Goal: Transaction & Acquisition: Purchase product/service

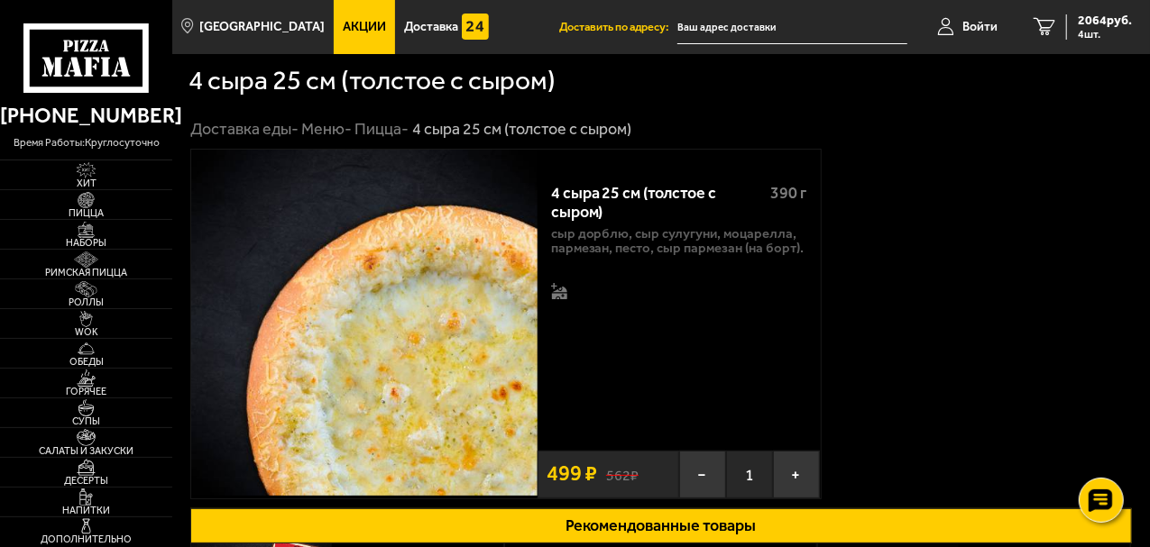
click at [343, 23] on span "Акции" at bounding box center [364, 27] width 43 height 13
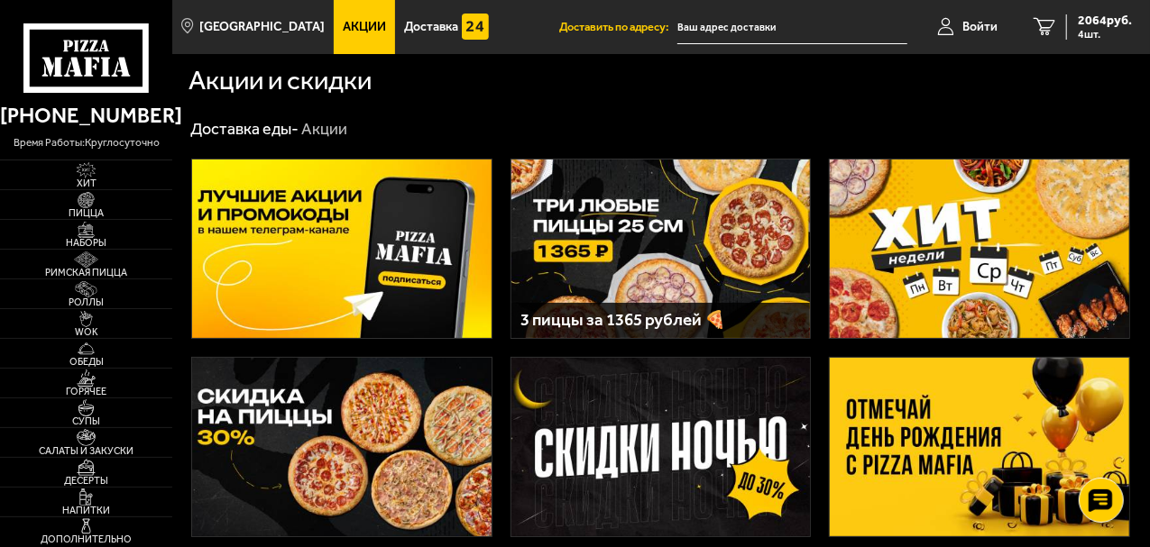
click at [705, 222] on img at bounding box center [660, 249] width 299 height 179
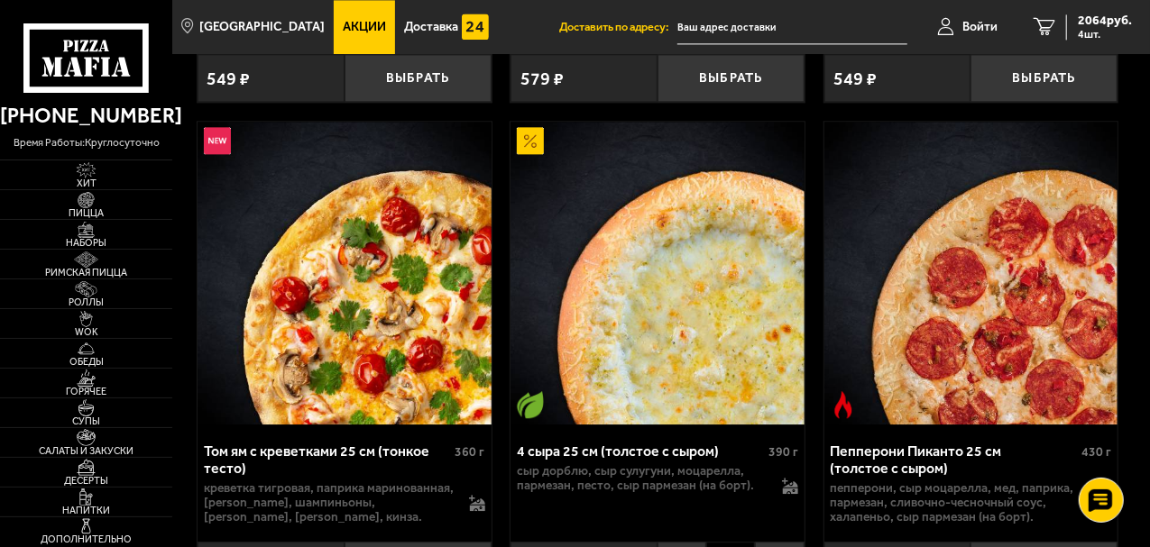
scroll to position [2164, 0]
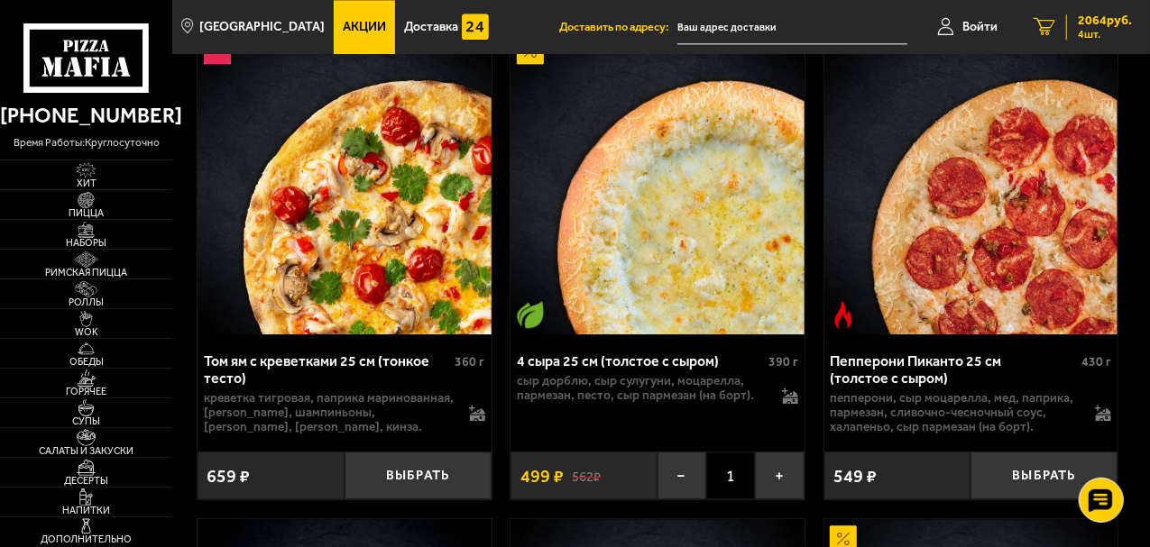
click at [1048, 22] on icon "4" at bounding box center [1045, 27] width 22 height 18
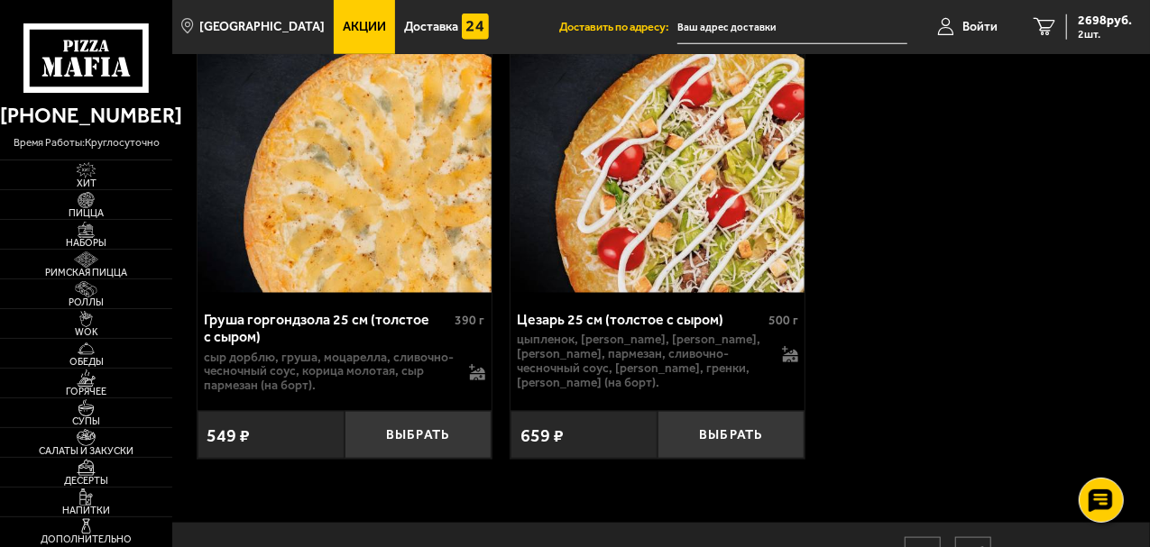
scroll to position [11223, 0]
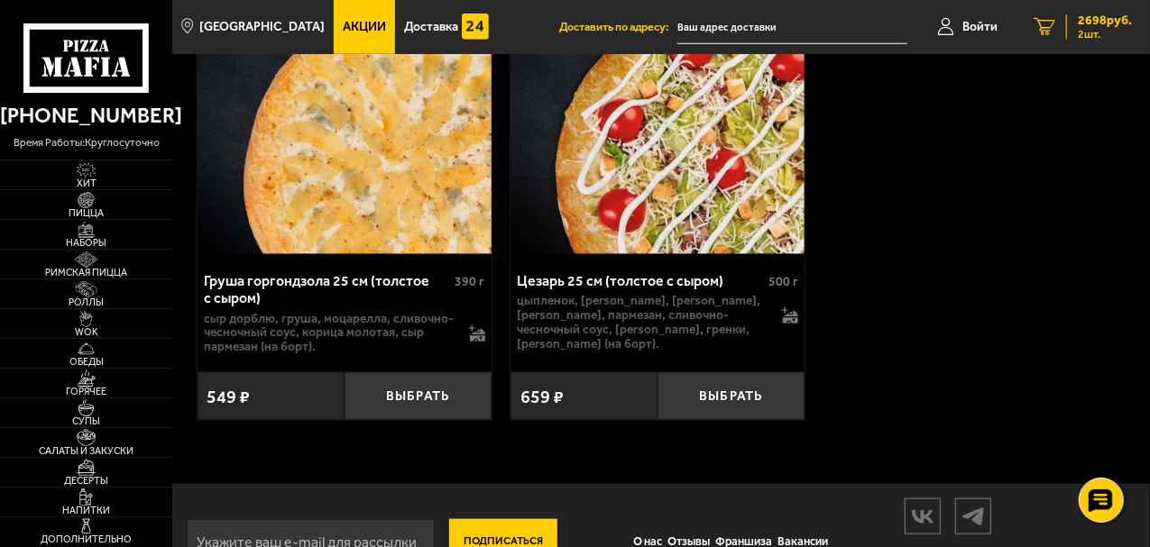
click at [1053, 25] on icon "2" at bounding box center [1045, 27] width 22 height 18
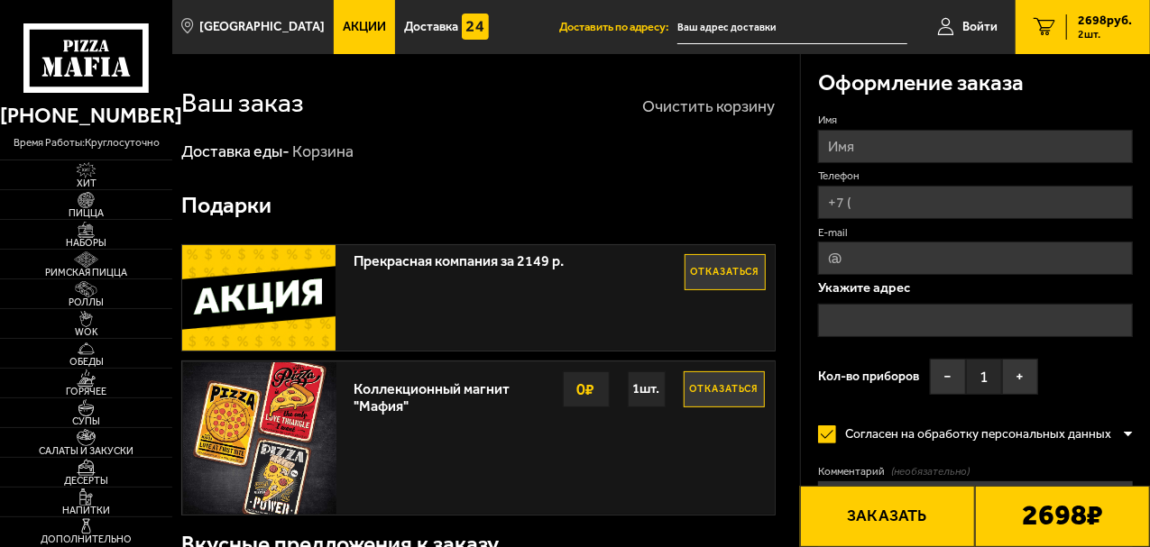
click at [759, 106] on button "Очистить корзину" at bounding box center [709, 106] width 133 height 16
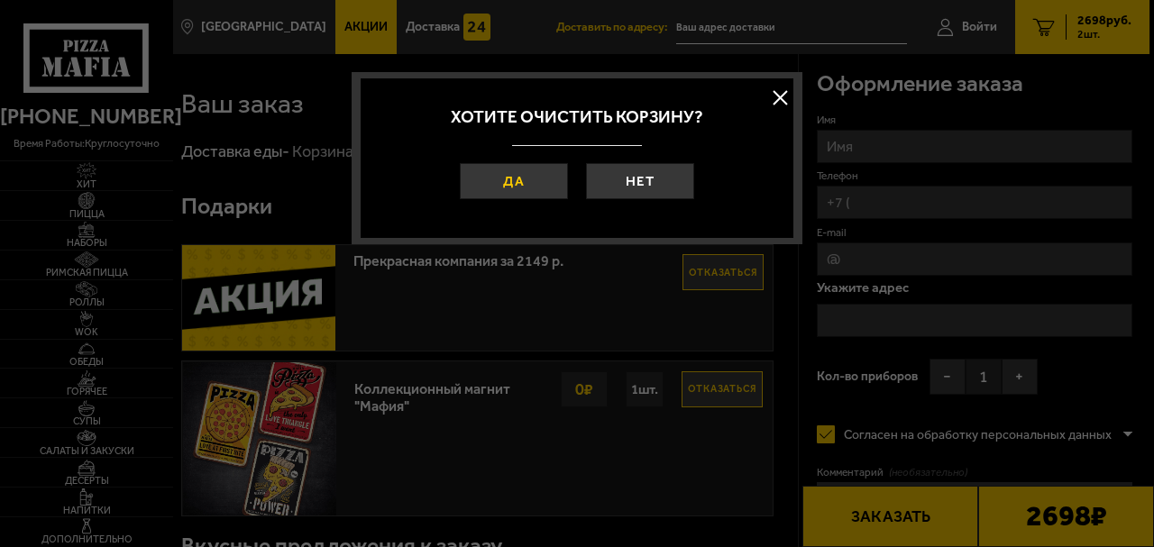
click at [501, 189] on button "Да" at bounding box center [514, 181] width 108 height 36
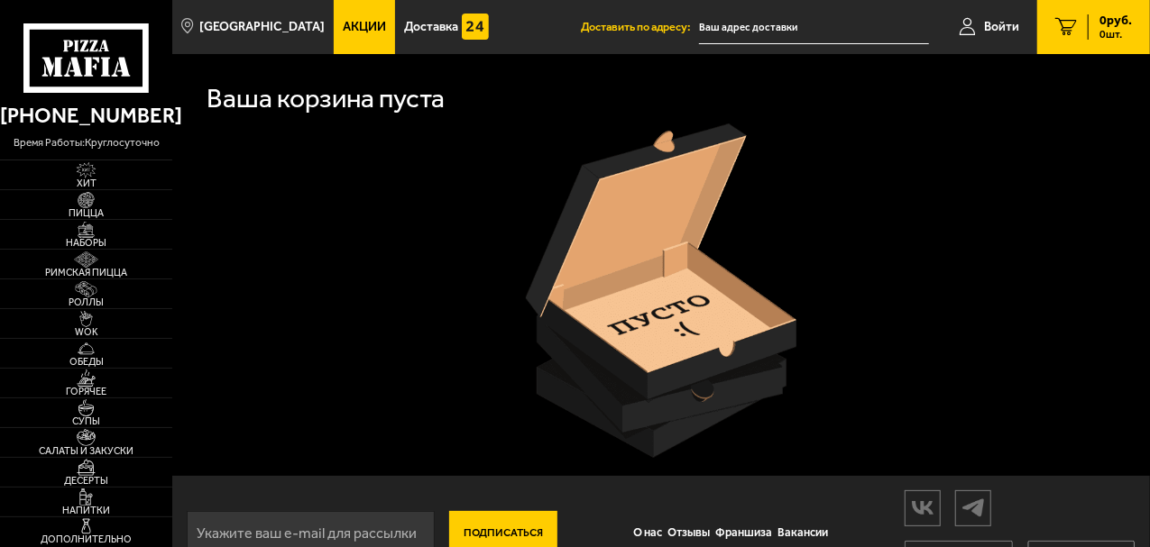
click at [361, 32] on span "Акции" at bounding box center [364, 27] width 43 height 13
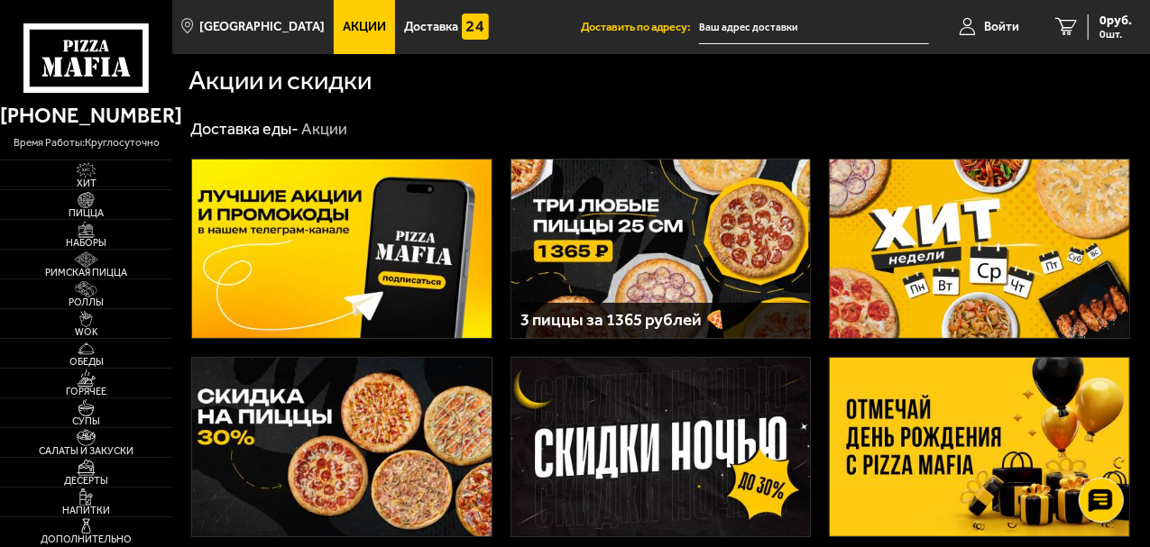
click at [648, 255] on img at bounding box center [660, 249] width 299 height 179
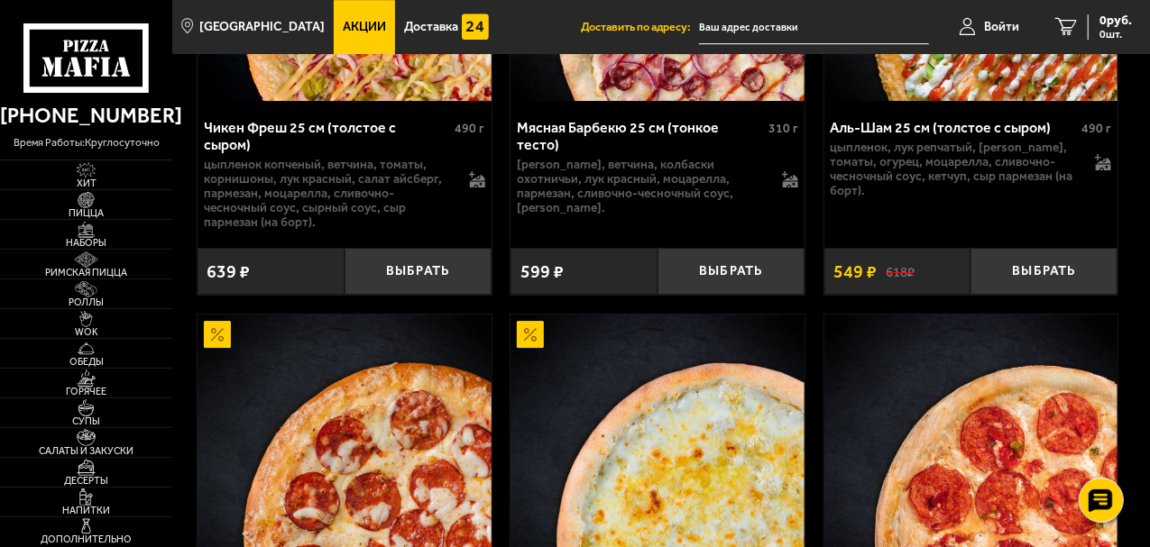
scroll to position [3157, 0]
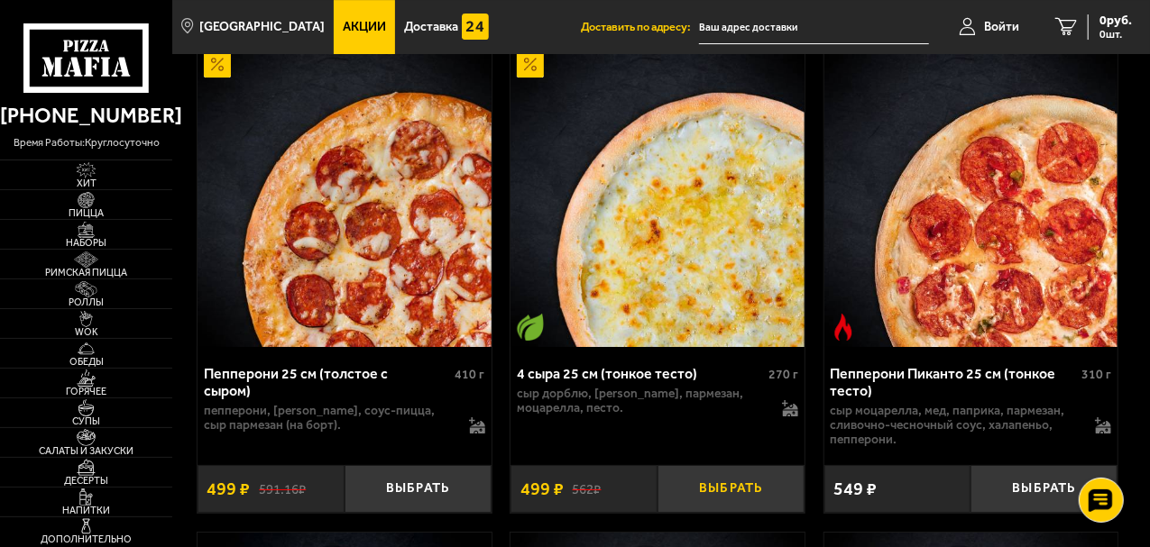
click at [743, 471] on button "Выбрать" at bounding box center [730, 489] width 147 height 48
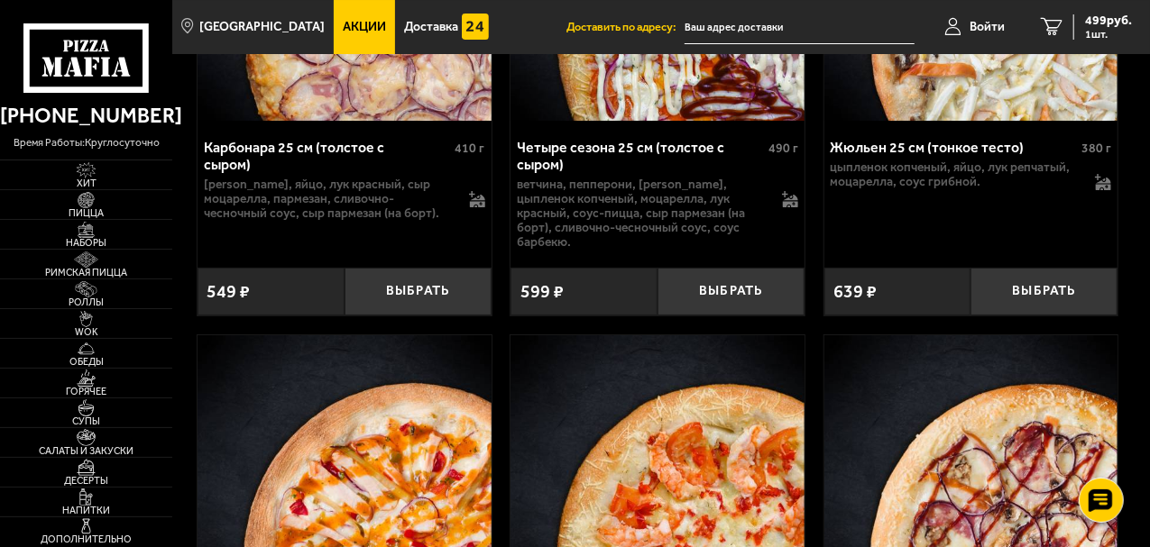
scroll to position [7215, 0]
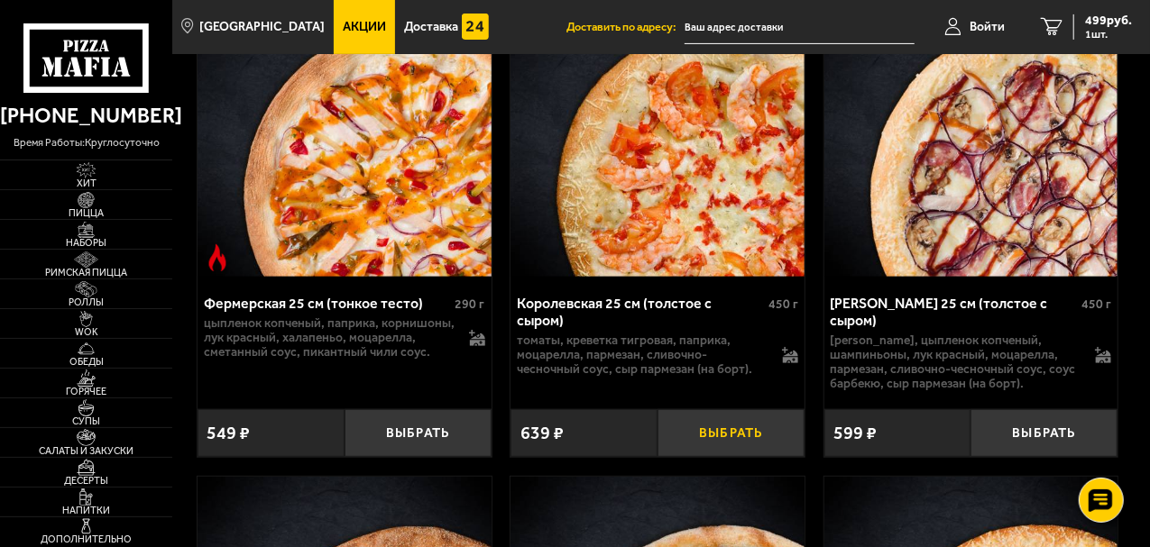
click at [718, 411] on button "Выбрать" at bounding box center [730, 433] width 147 height 48
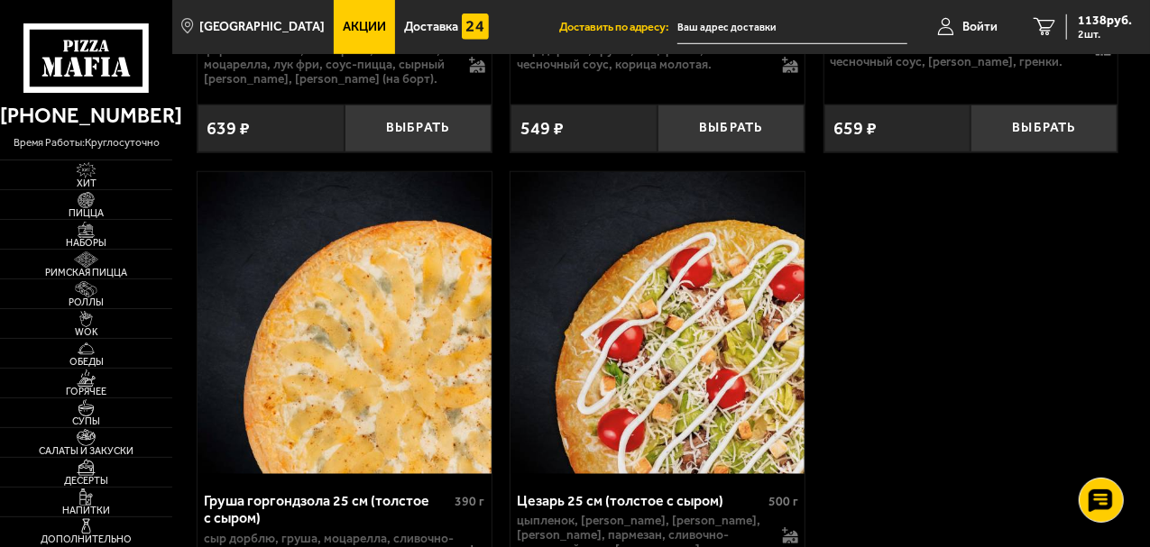
scroll to position [10732, 0]
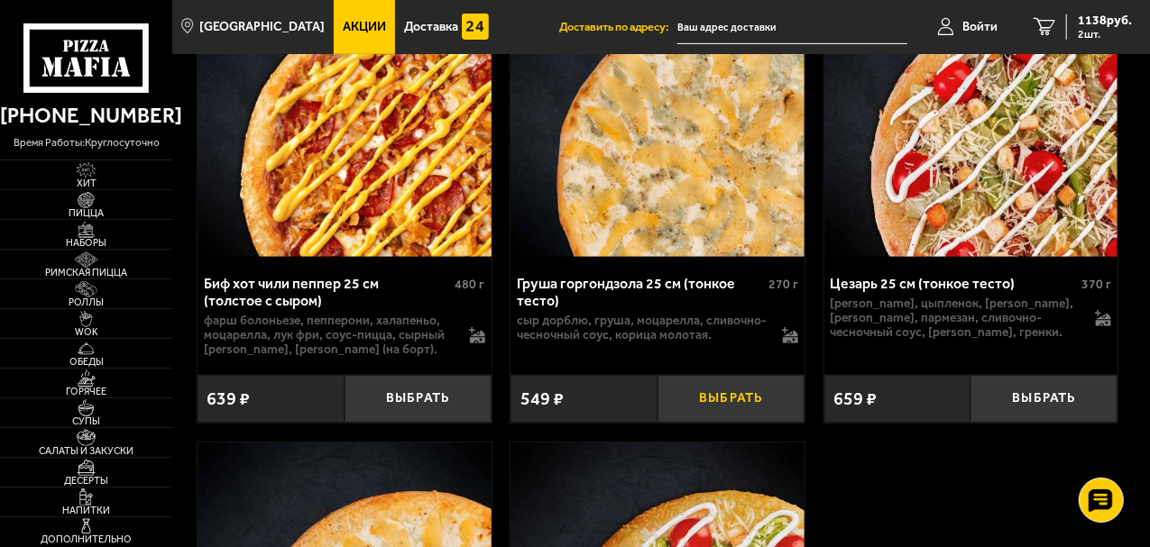
click at [711, 375] on button "Выбрать" at bounding box center [730, 399] width 147 height 48
click at [101, 212] on span "Пицца" at bounding box center [86, 213] width 172 height 10
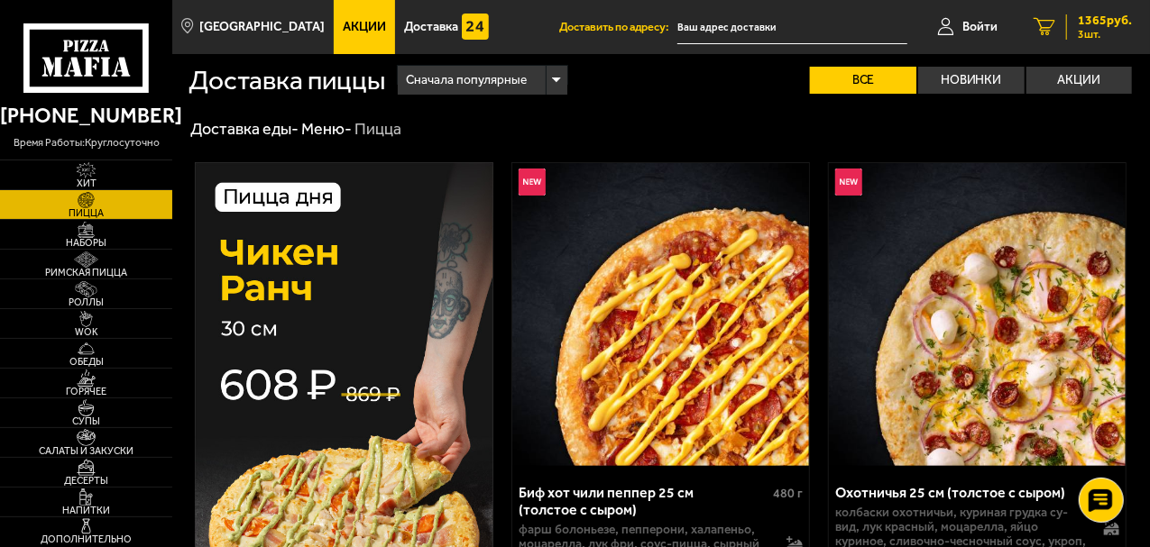
click at [1100, 26] on span "1365 руб." at bounding box center [1105, 20] width 54 height 13
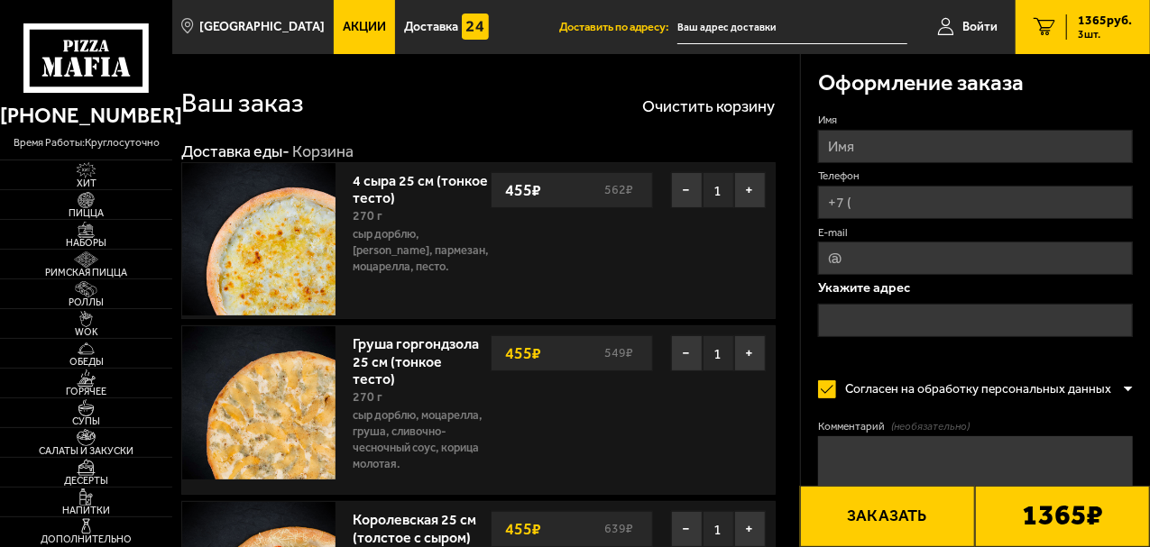
scroll to position [90, 0]
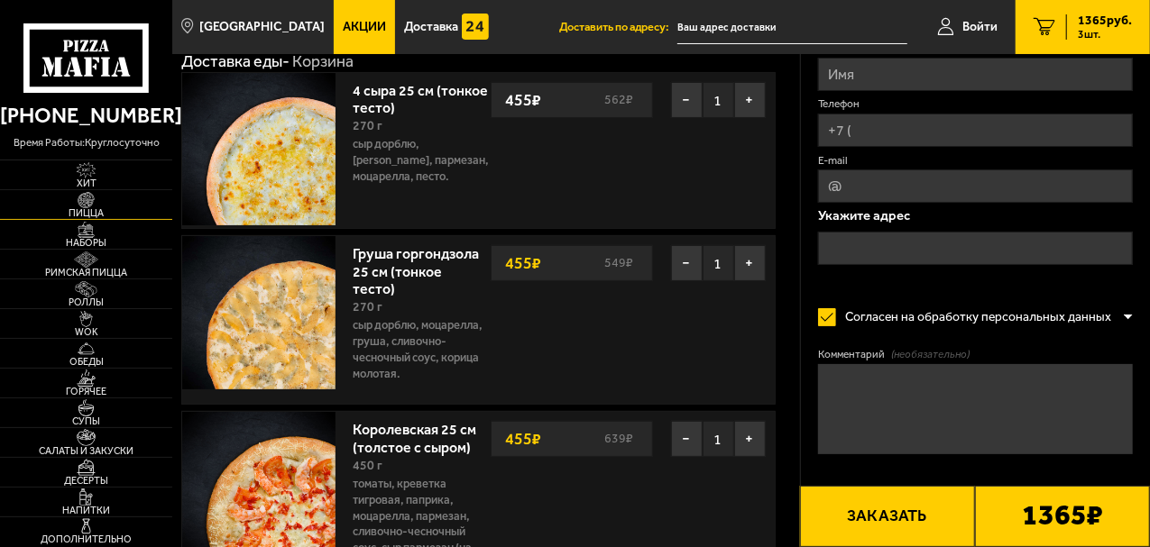
click at [87, 215] on span "Пицца" at bounding box center [86, 213] width 172 height 10
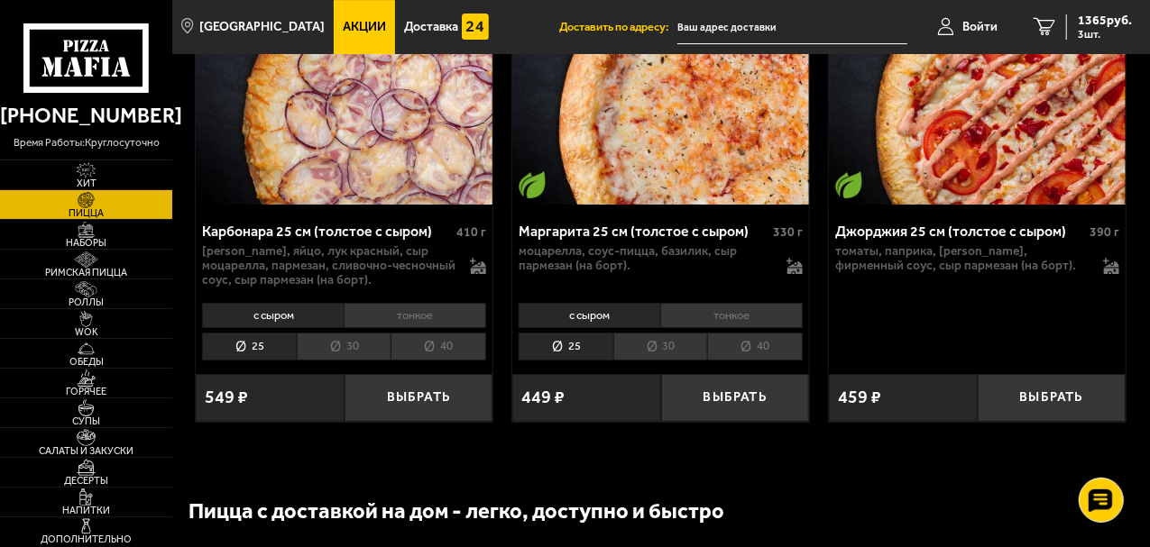
scroll to position [6493, 0]
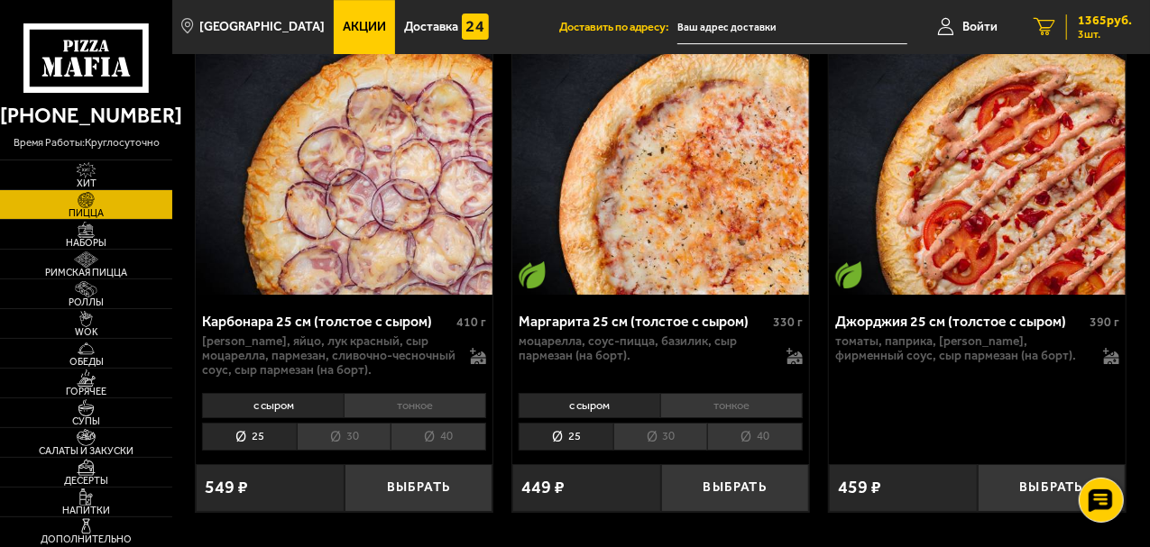
click at [1109, 23] on span "1365 руб." at bounding box center [1105, 20] width 54 height 13
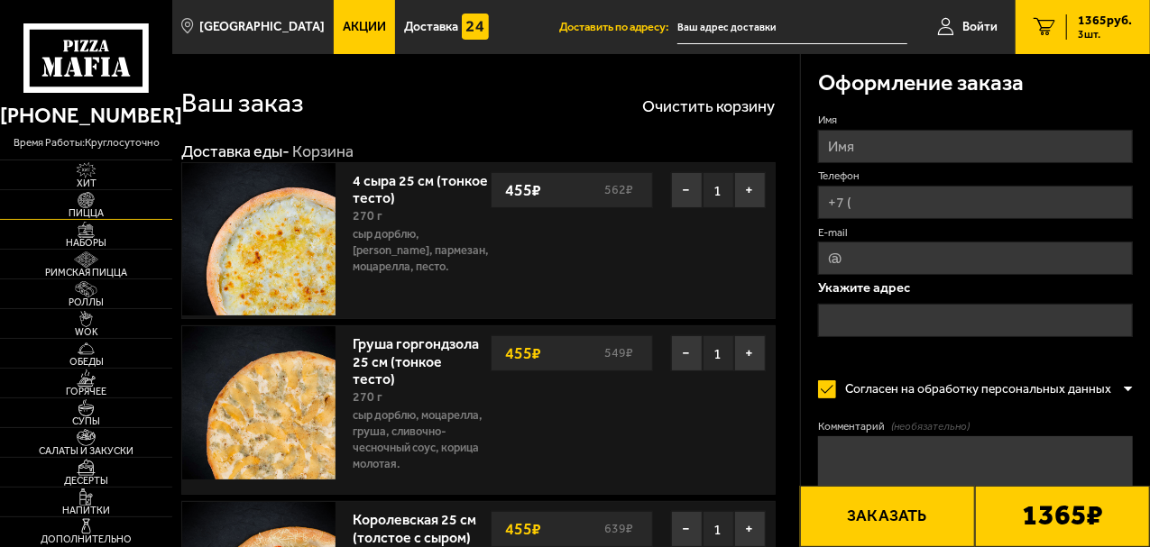
click at [83, 213] on span "Пицца" at bounding box center [86, 213] width 172 height 10
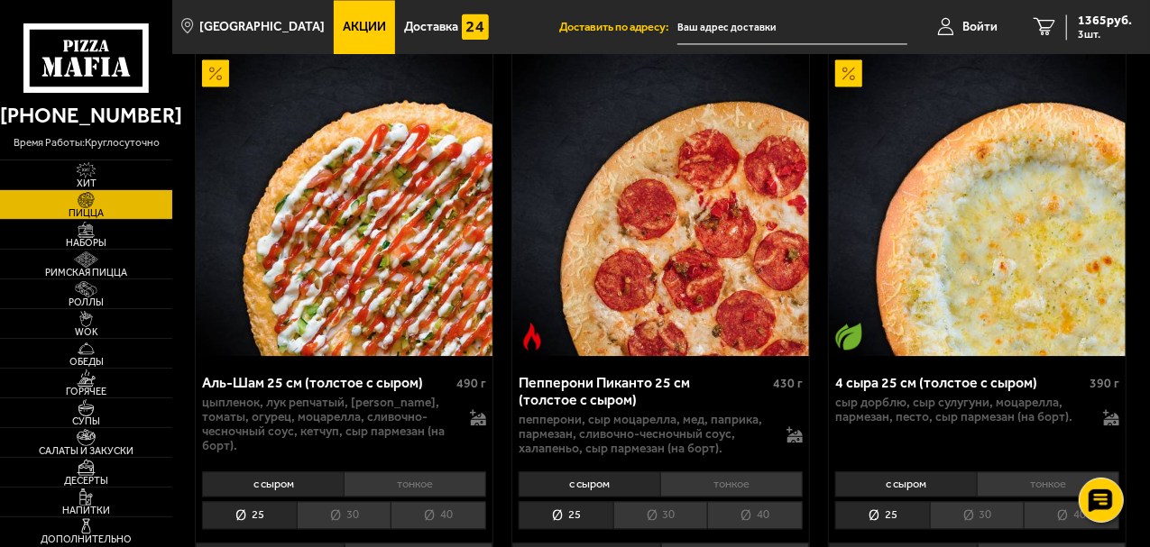
scroll to position [1984, 0]
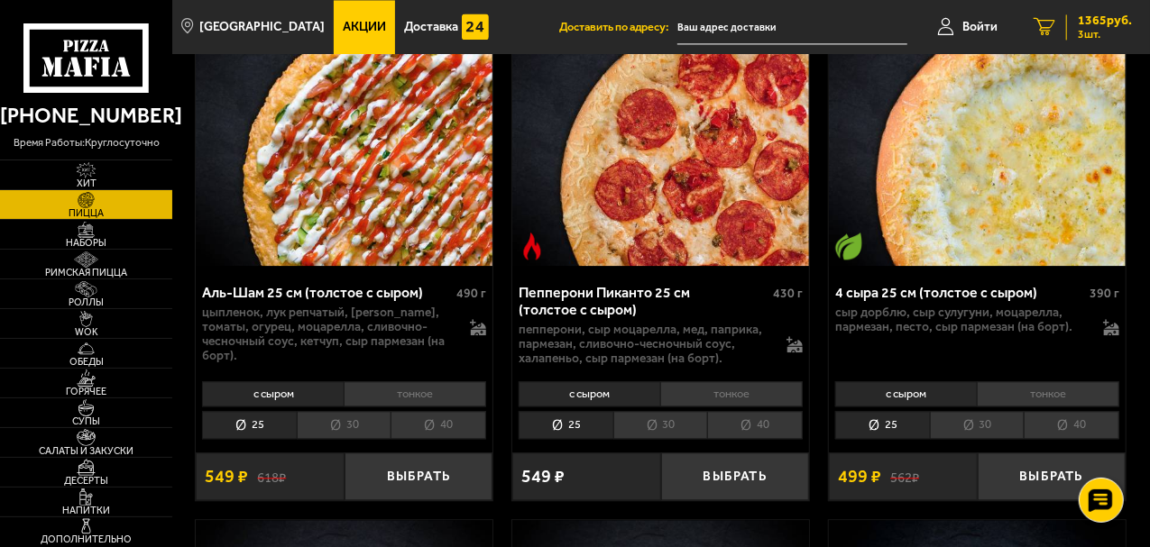
click at [1100, 26] on span "1365 руб." at bounding box center [1105, 20] width 54 height 13
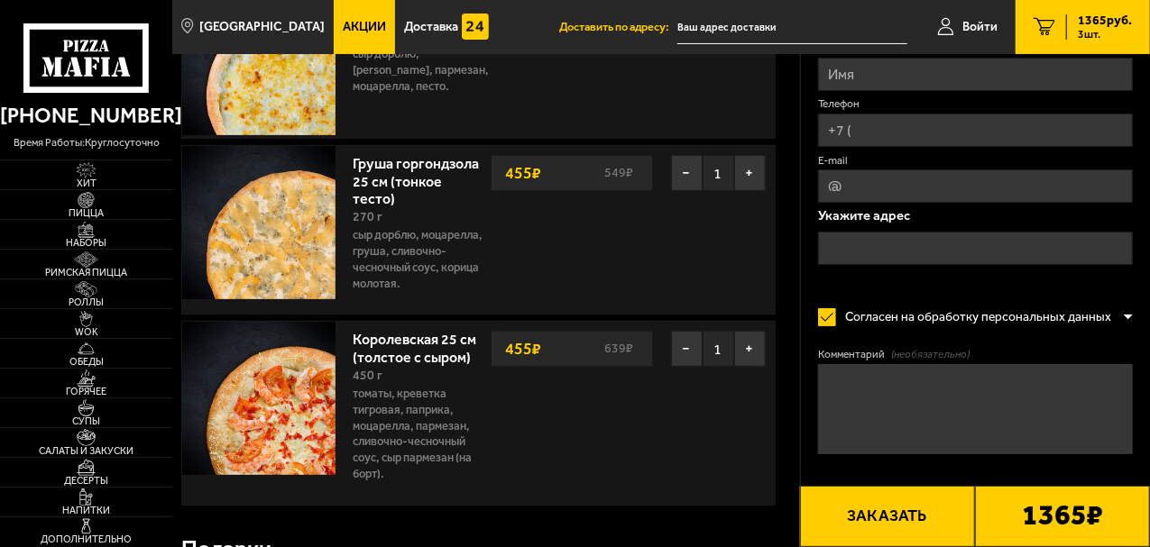
scroll to position [90, 0]
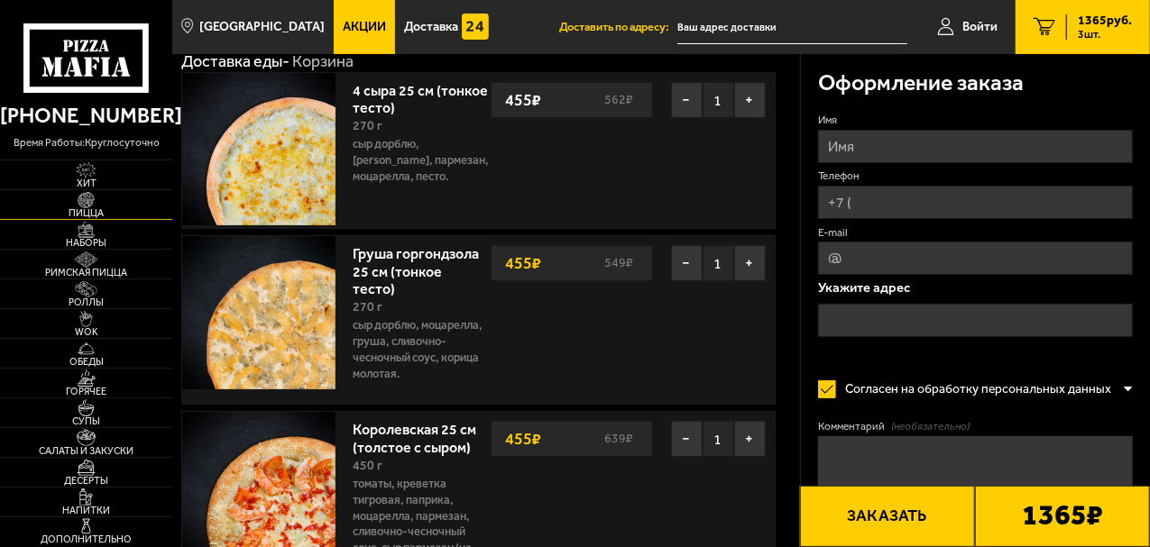
click at [88, 215] on span "Пицца" at bounding box center [86, 213] width 172 height 10
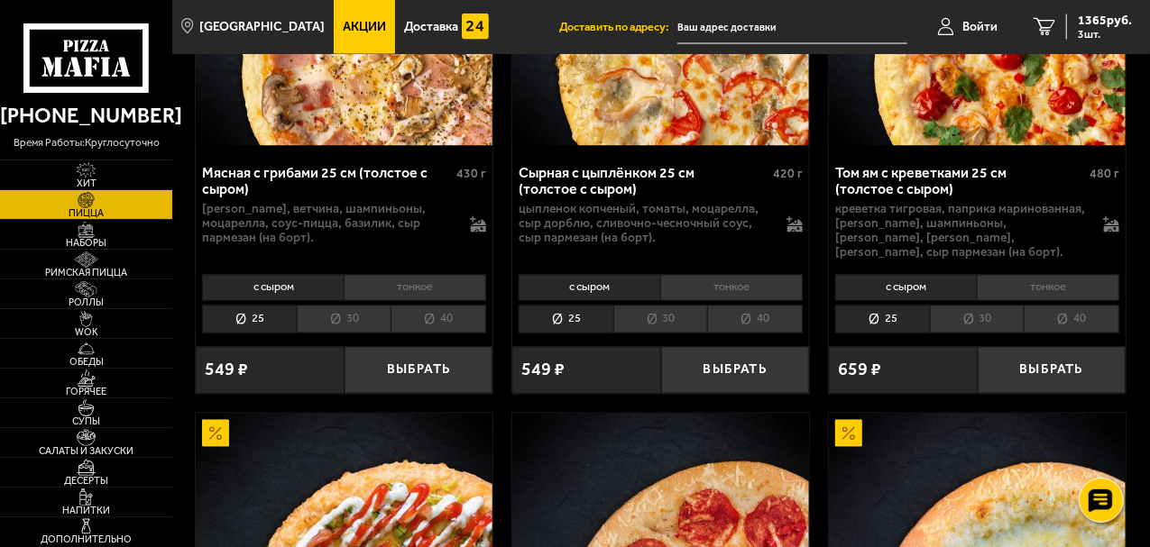
scroll to position [1443, 0]
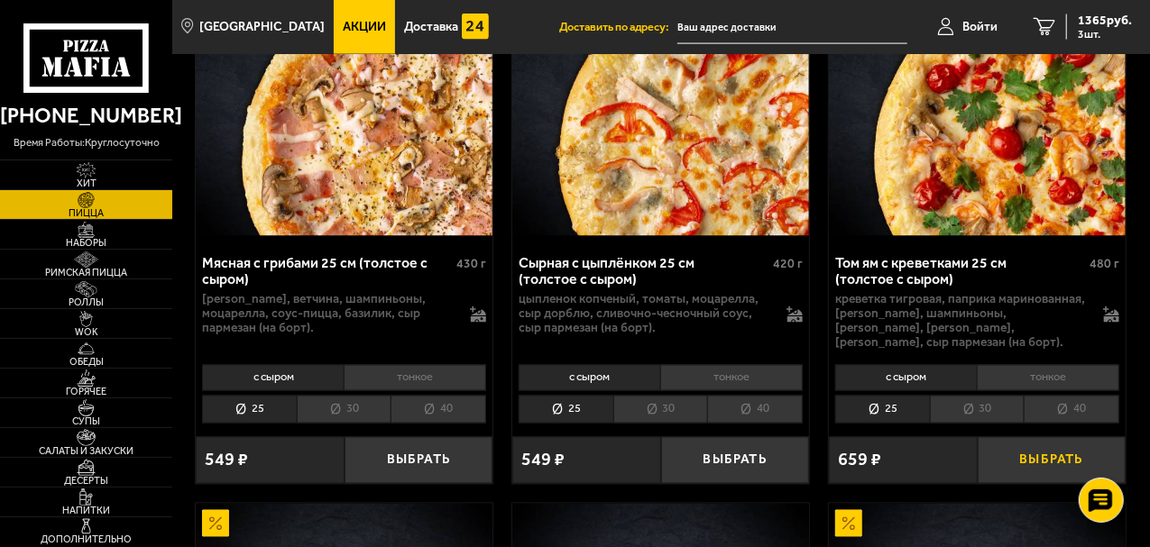
click at [1058, 443] on button "Выбрать" at bounding box center [1052, 461] width 149 height 48
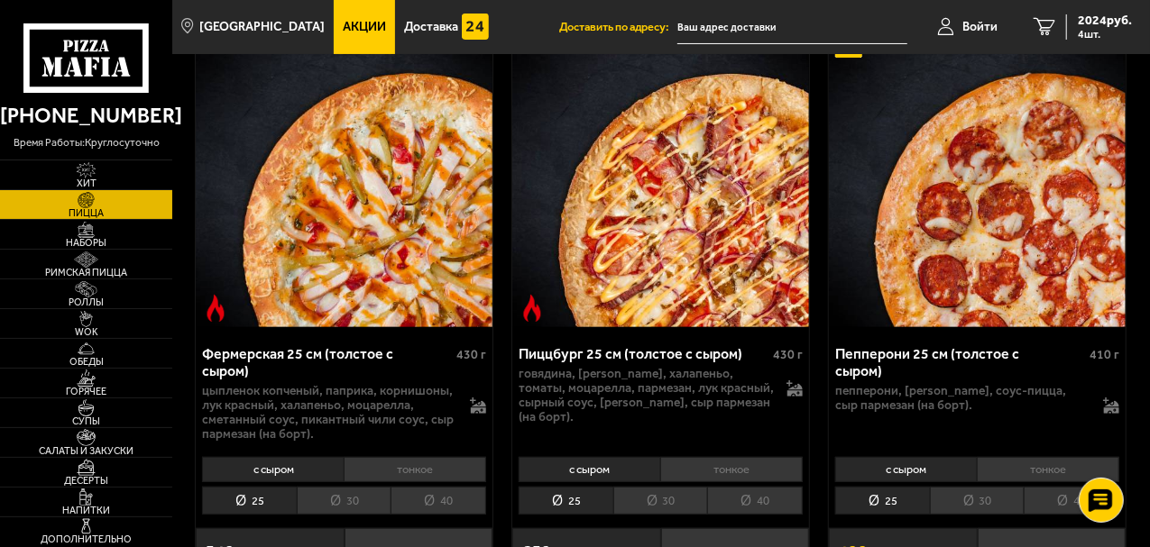
scroll to position [3698, 0]
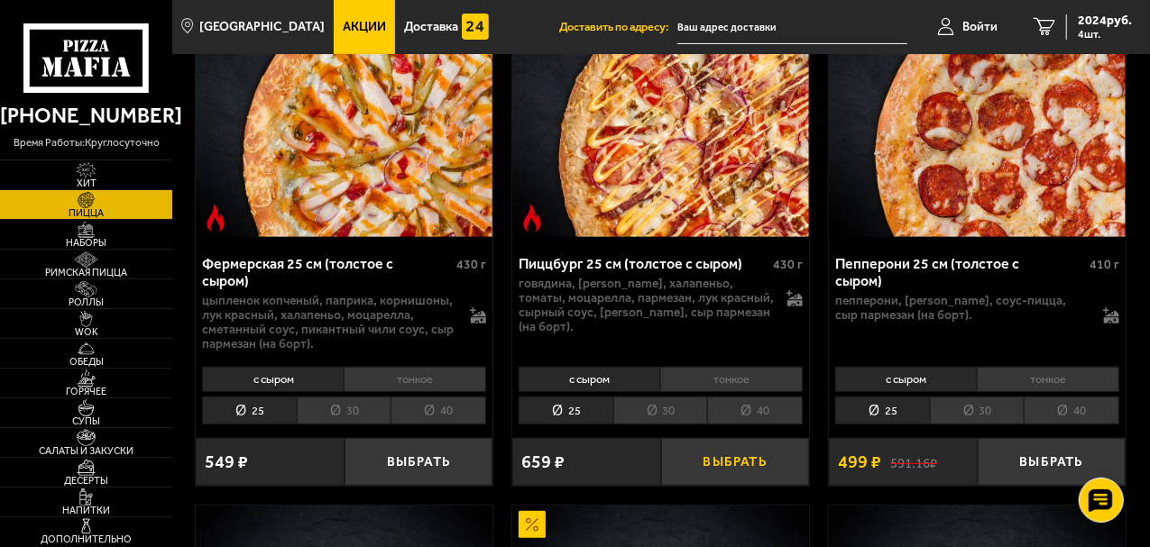
click at [776, 458] on button "Выбрать" at bounding box center [735, 462] width 149 height 48
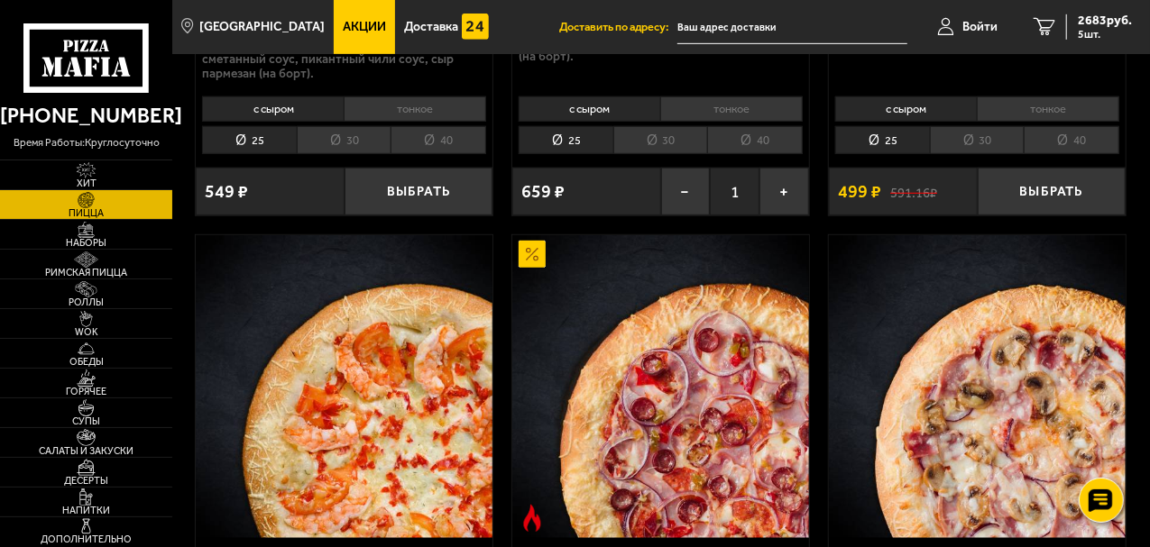
scroll to position [4239, 0]
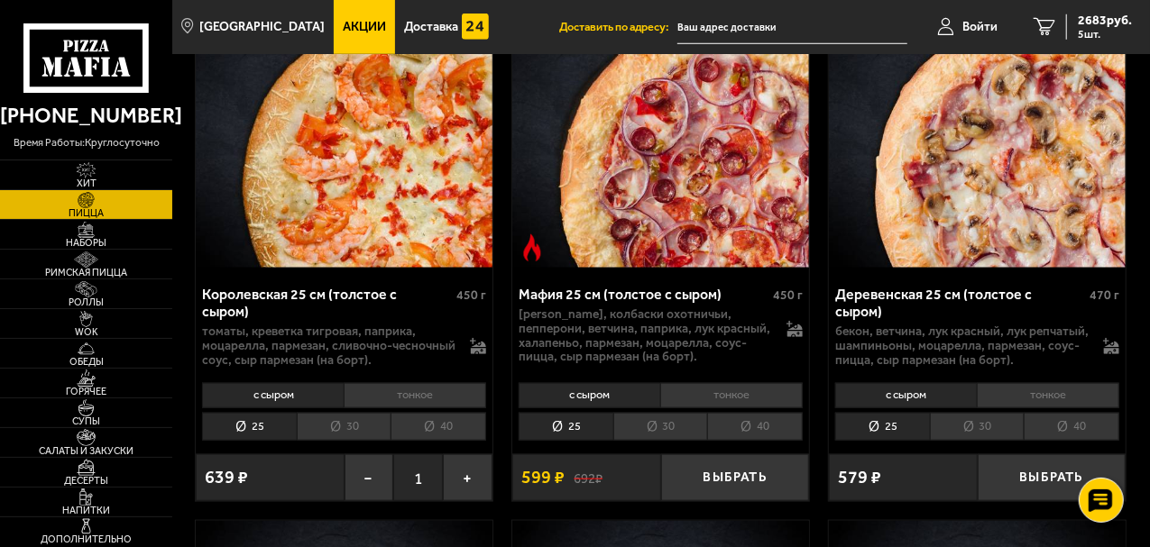
click at [211, 483] on div "639 ₽" at bounding box center [270, 479] width 149 height 48
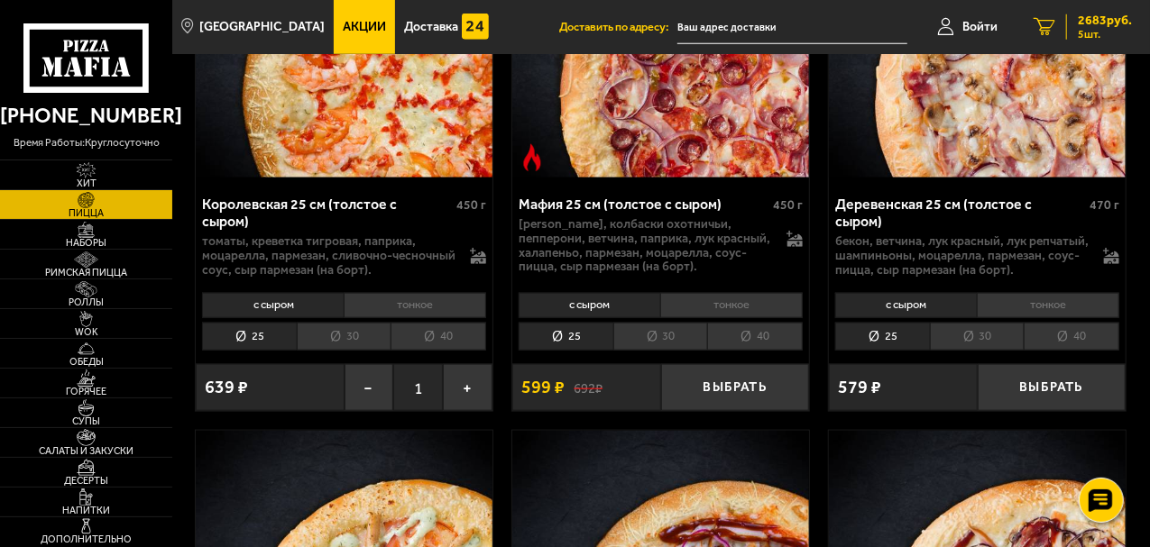
drag, startPoint x: 1089, startPoint y: 18, endPoint x: 1076, endPoint y: 32, distance: 19.8
click at [1090, 18] on span "2683 руб." at bounding box center [1105, 20] width 54 height 13
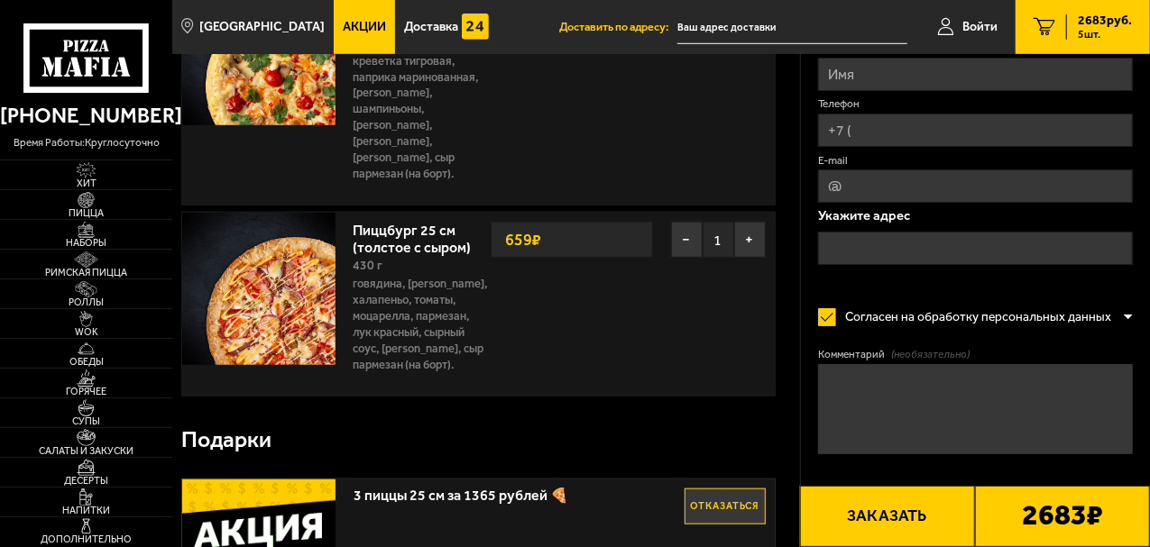
scroll to position [541, 0]
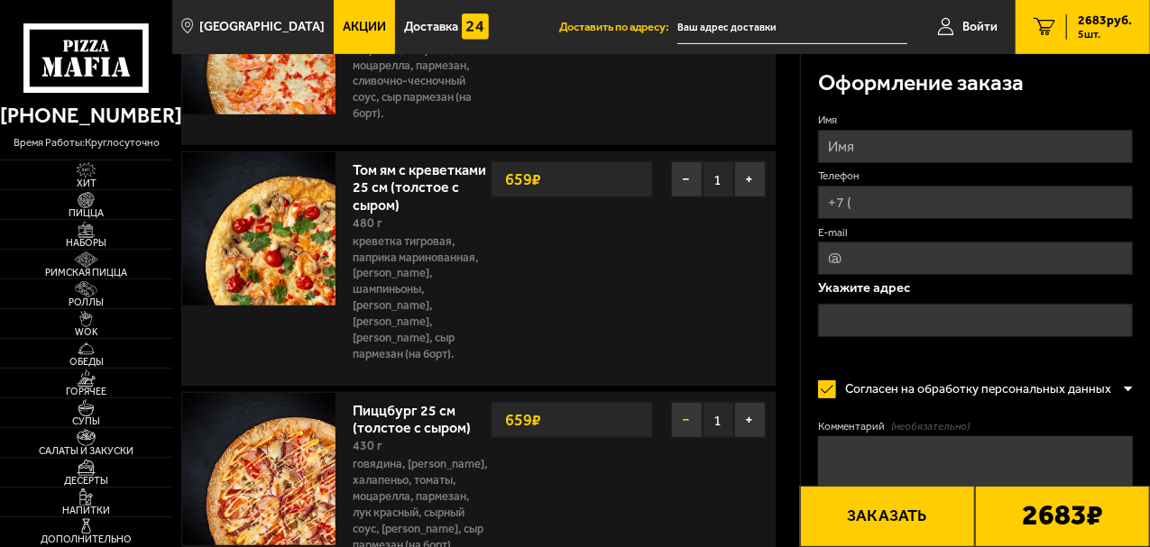
click at [689, 403] on button "−" at bounding box center [687, 420] width 32 height 36
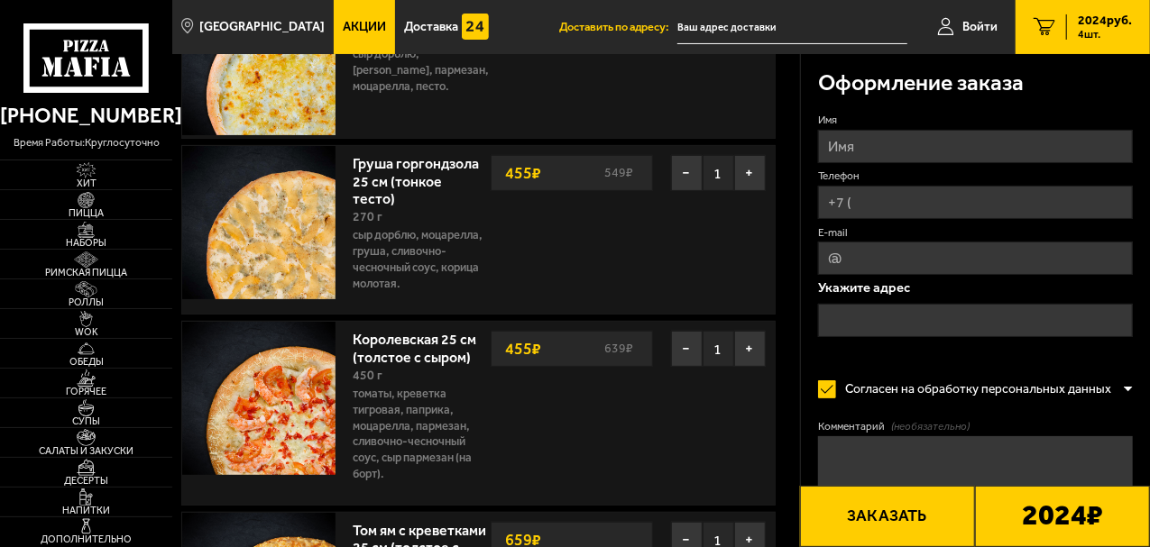
scroll to position [0, 0]
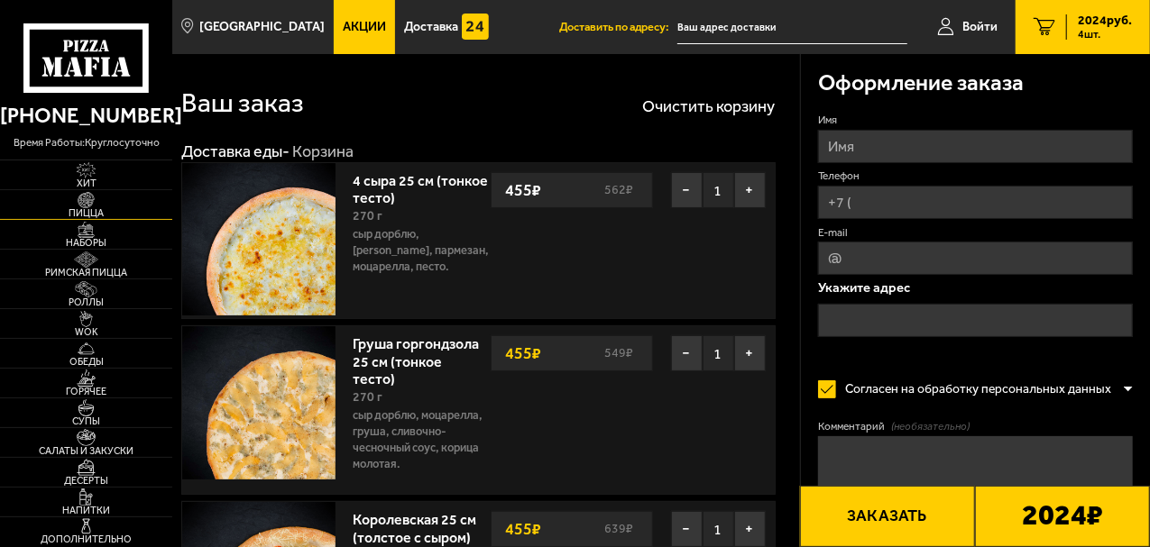
click at [85, 209] on span "Пицца" at bounding box center [86, 213] width 172 height 10
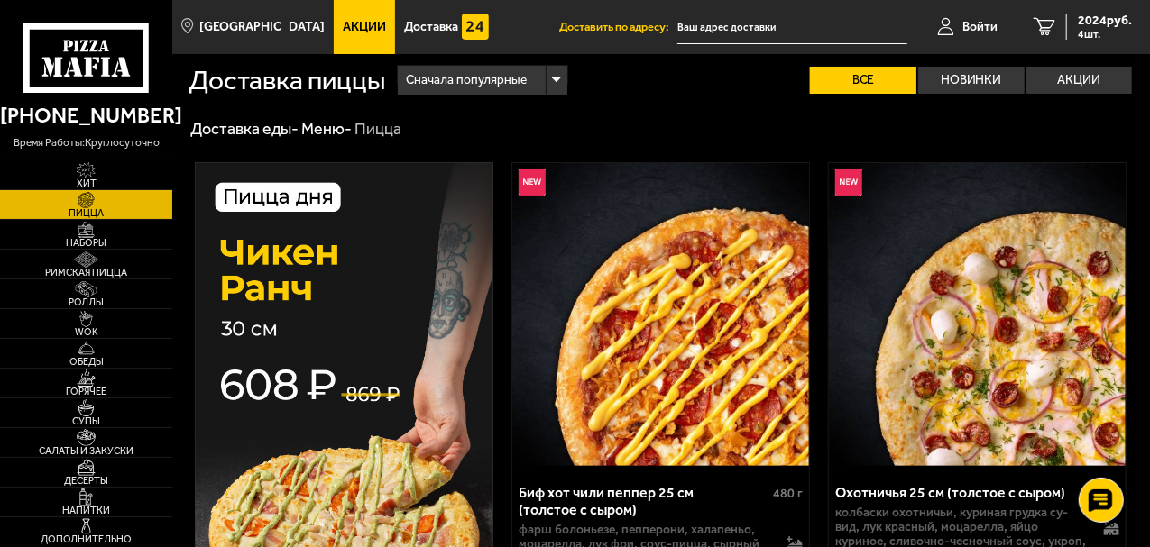
click at [352, 38] on link "Акции" at bounding box center [364, 27] width 61 height 54
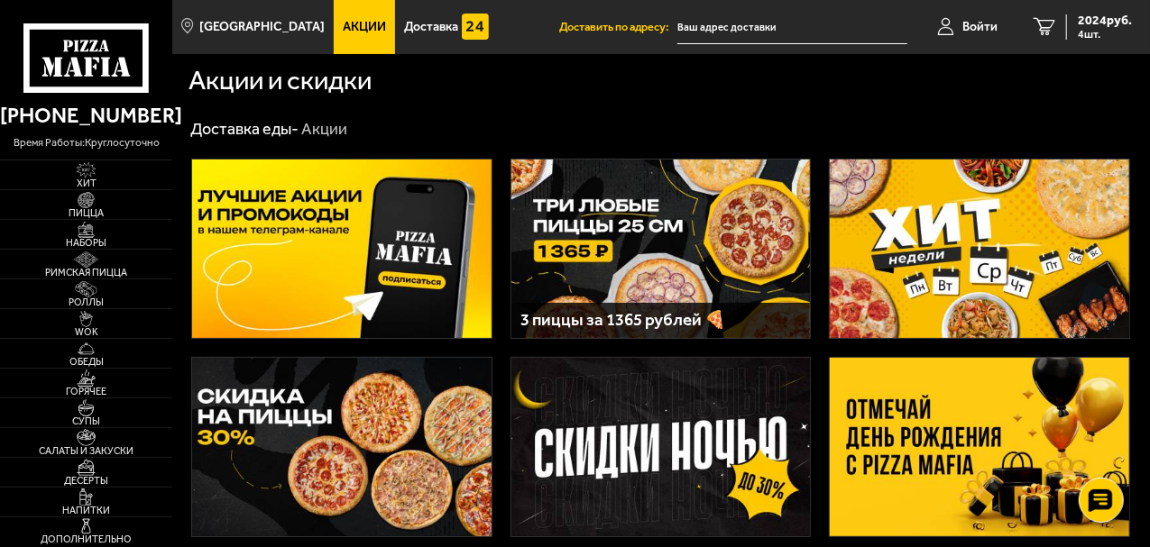
click at [919, 411] on img at bounding box center [979, 447] width 299 height 179
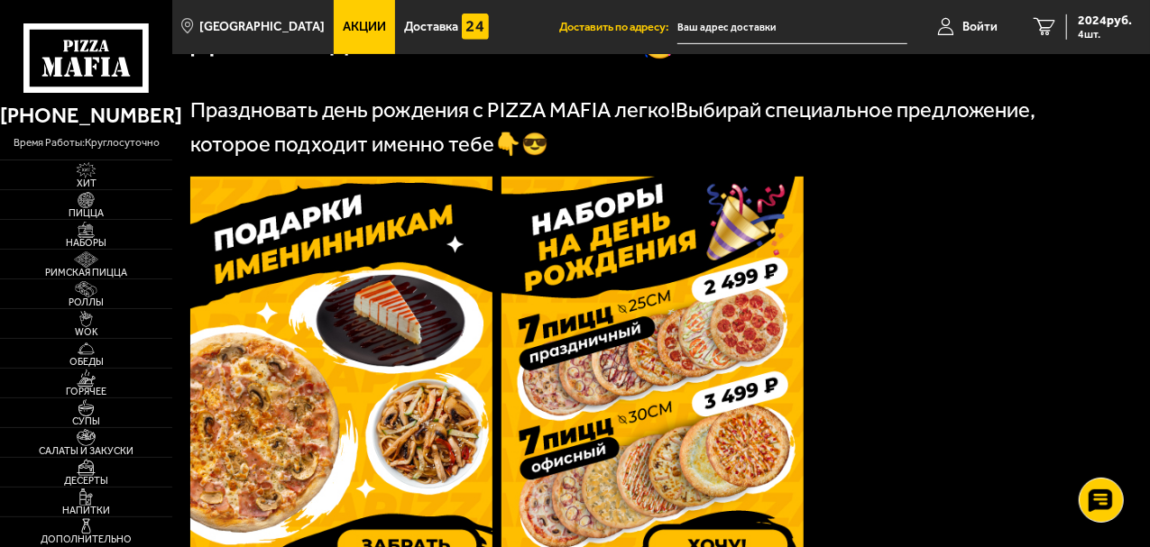
scroll to position [541, 0]
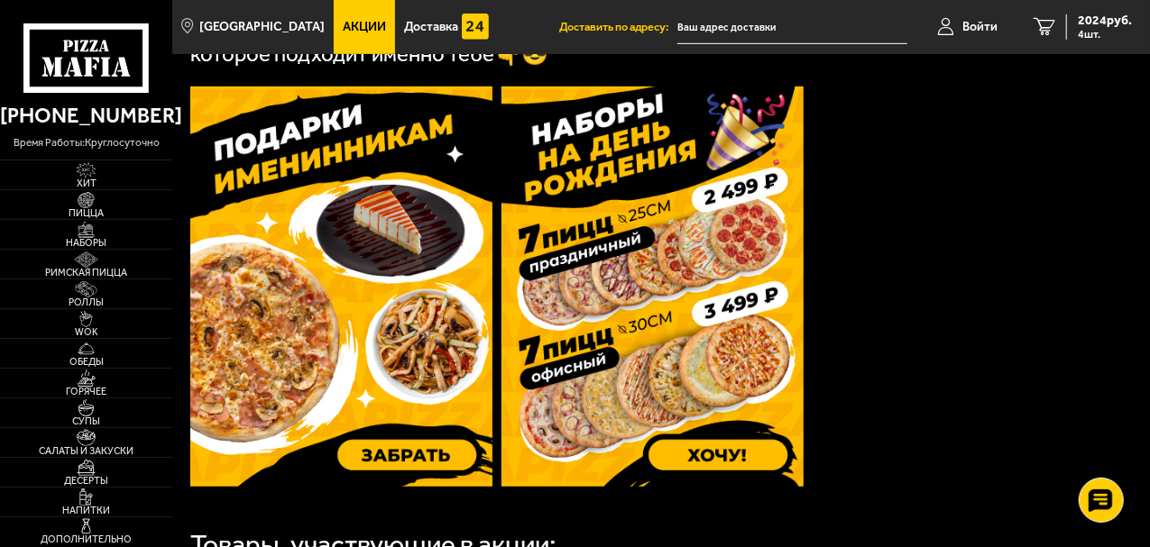
click at [400, 455] on img at bounding box center [341, 287] width 302 height 400
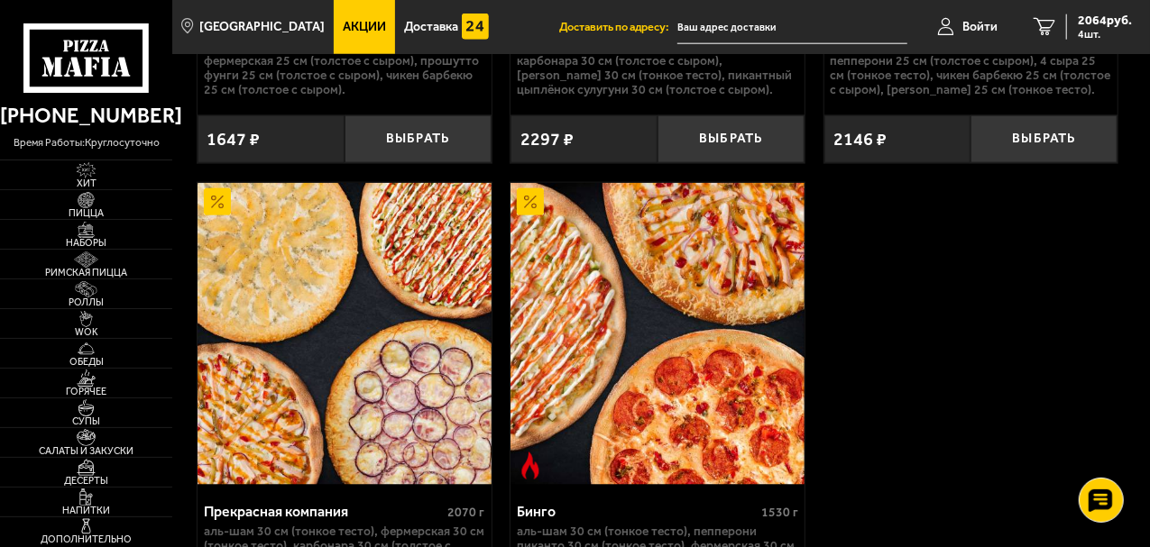
scroll to position [1263, 0]
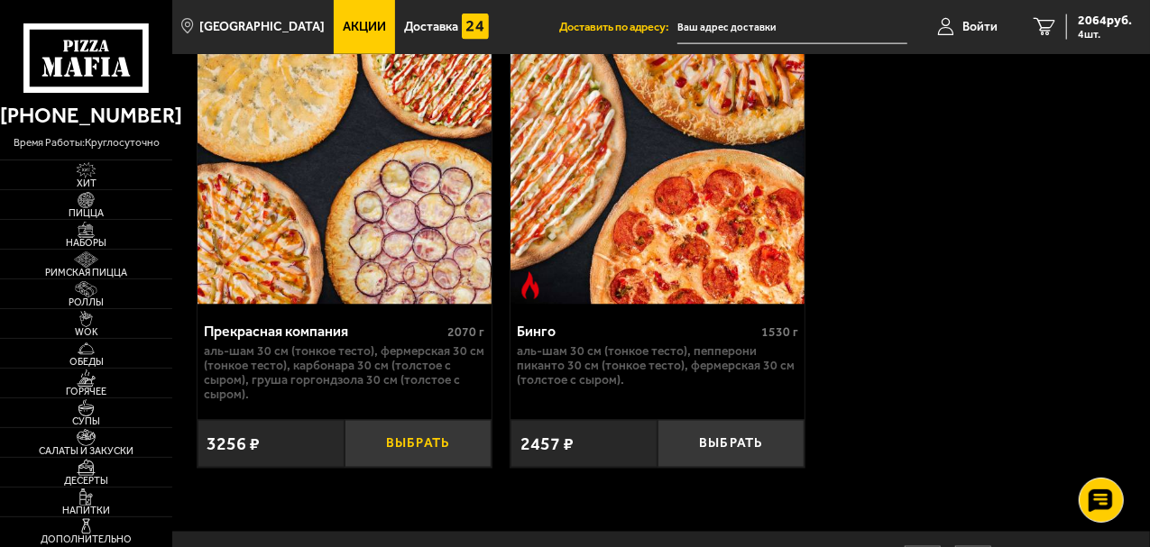
click at [435, 468] on button "Выбрать" at bounding box center [418, 444] width 147 height 48
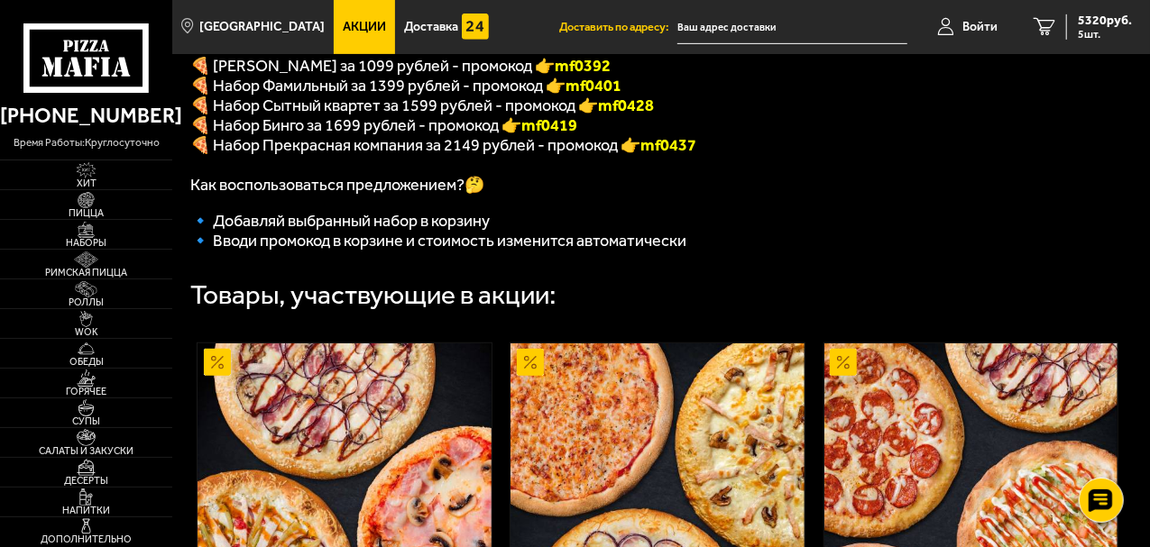
scroll to position [361, 0]
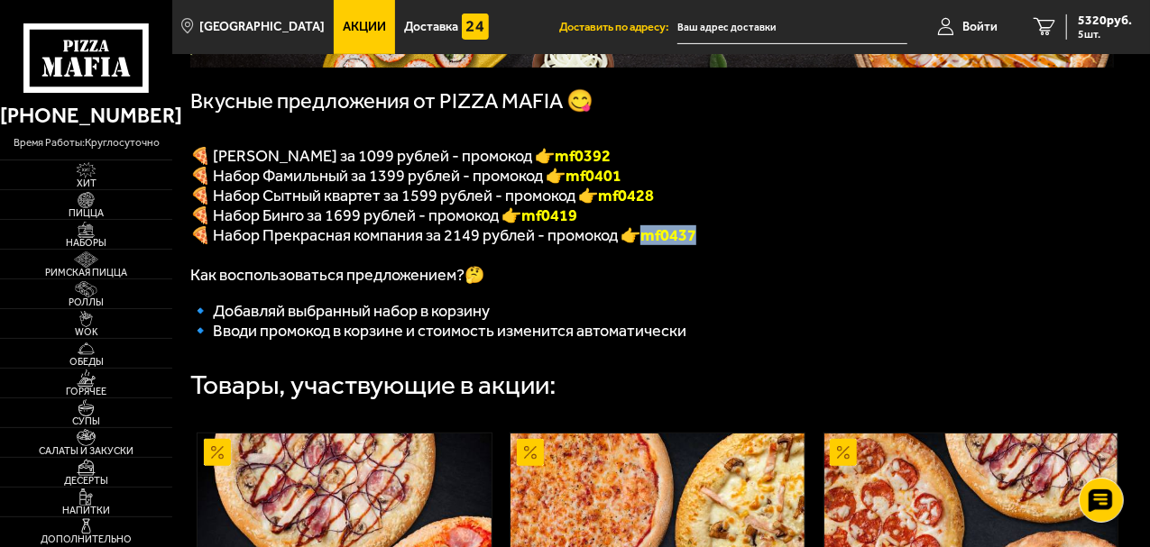
drag, startPoint x: 638, startPoint y: 251, endPoint x: 690, endPoint y: 251, distance: 52.3
click at [690, 245] on span "mf0437" at bounding box center [668, 235] width 56 height 20
copy span "mf0437"
click at [1044, 26] on icon "5" at bounding box center [1045, 27] width 22 height 18
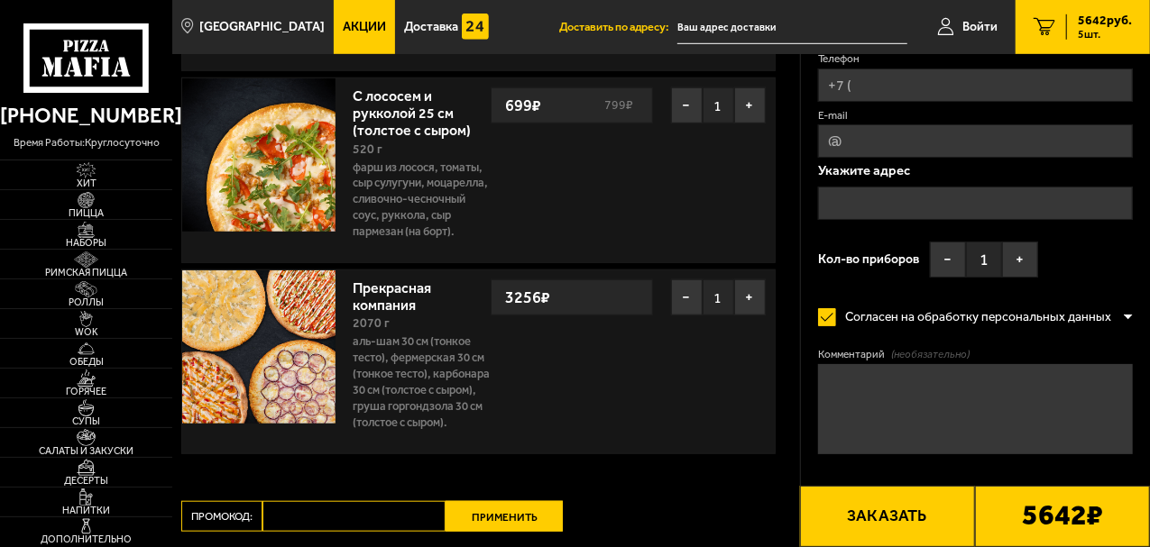
scroll to position [812, 0]
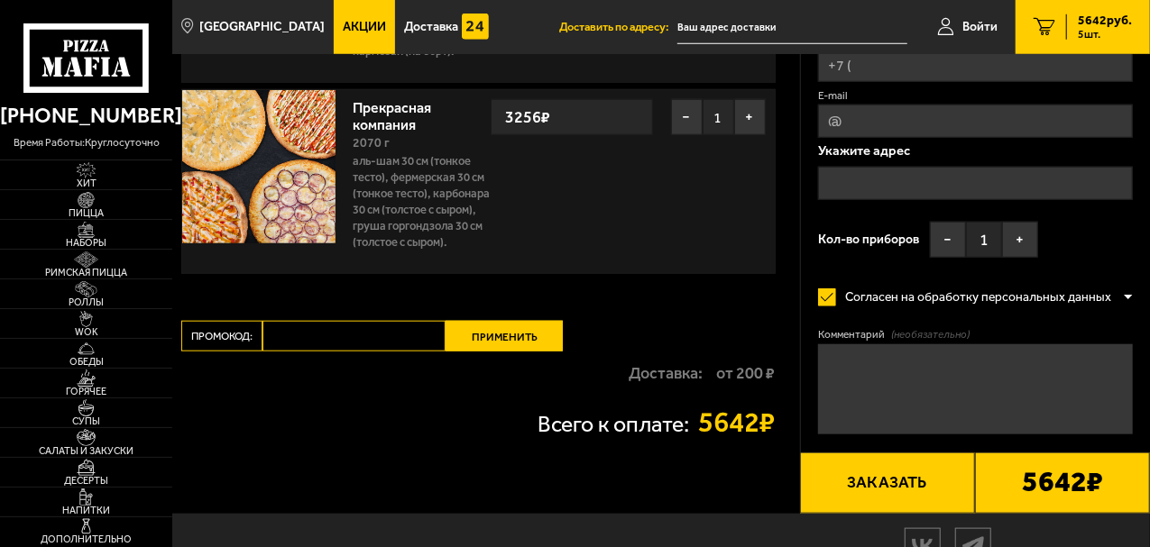
click at [323, 352] on input "Промокод:" at bounding box center [353, 336] width 183 height 31
paste input "mf0437"
type input "mf0437"
click at [488, 352] on button "Применить" at bounding box center [504, 336] width 117 height 31
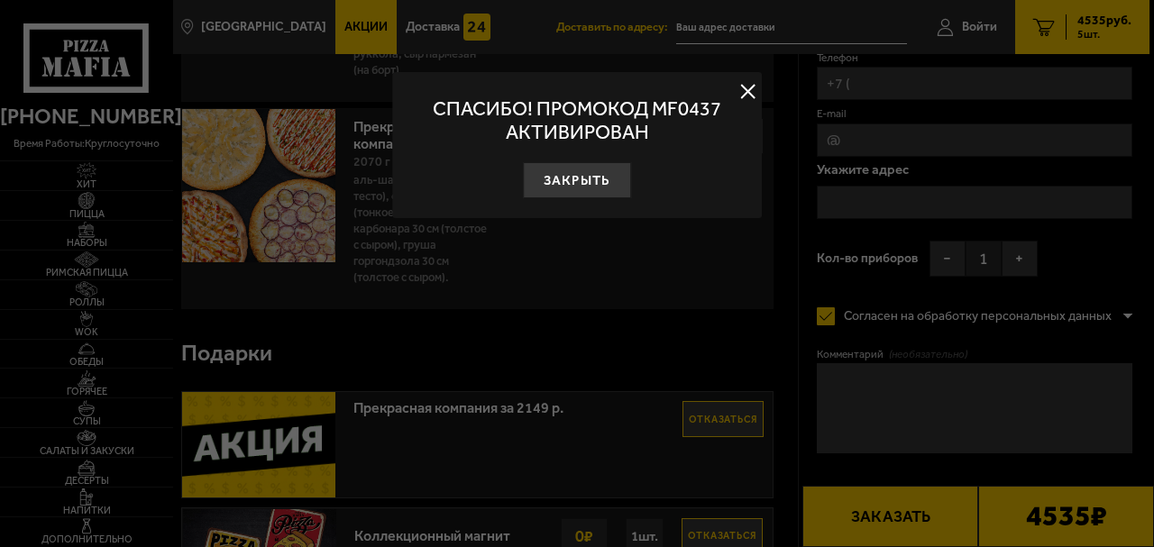
click at [755, 95] on button at bounding box center [748, 91] width 27 height 27
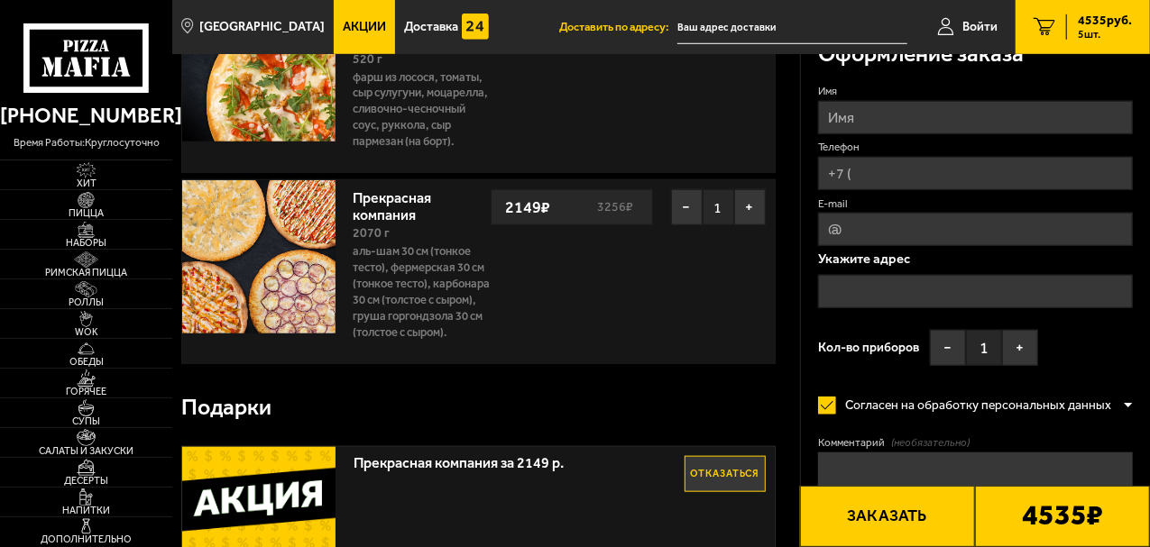
scroll to position [631, 0]
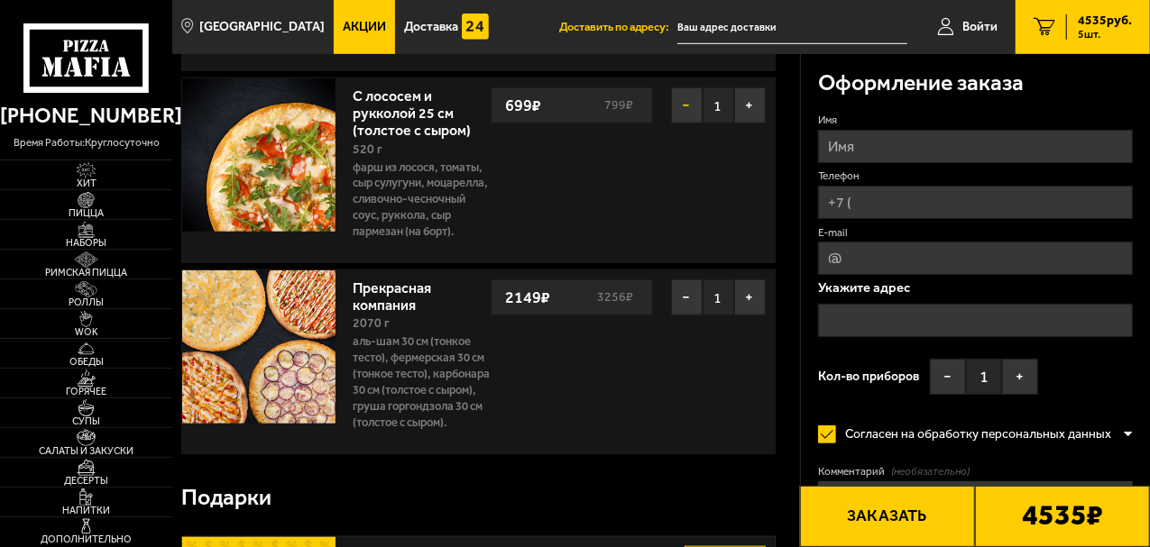
click at [694, 105] on button "−" at bounding box center [687, 105] width 32 height 36
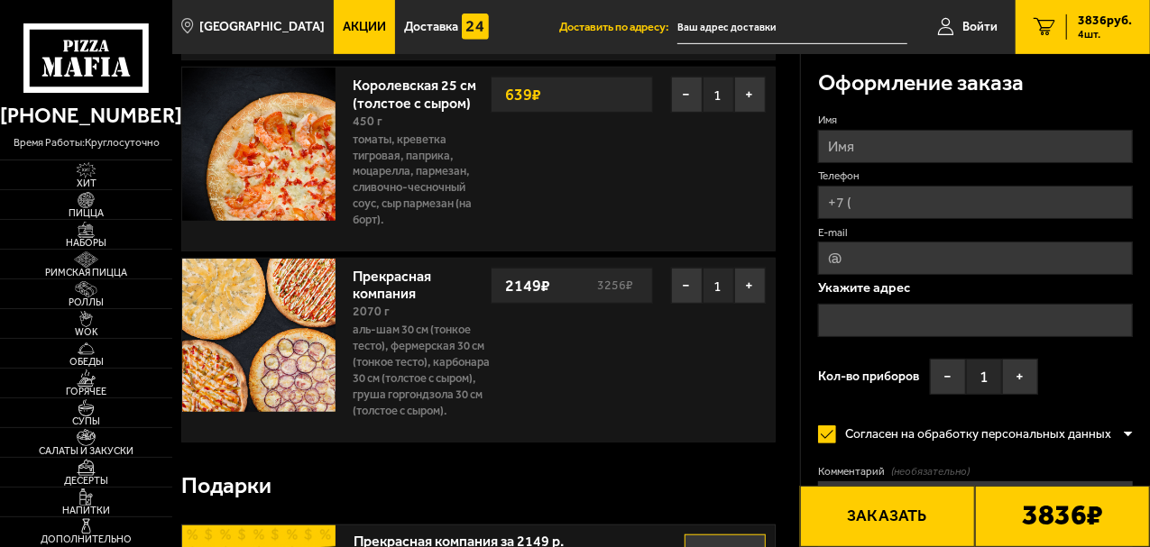
scroll to position [361, 0]
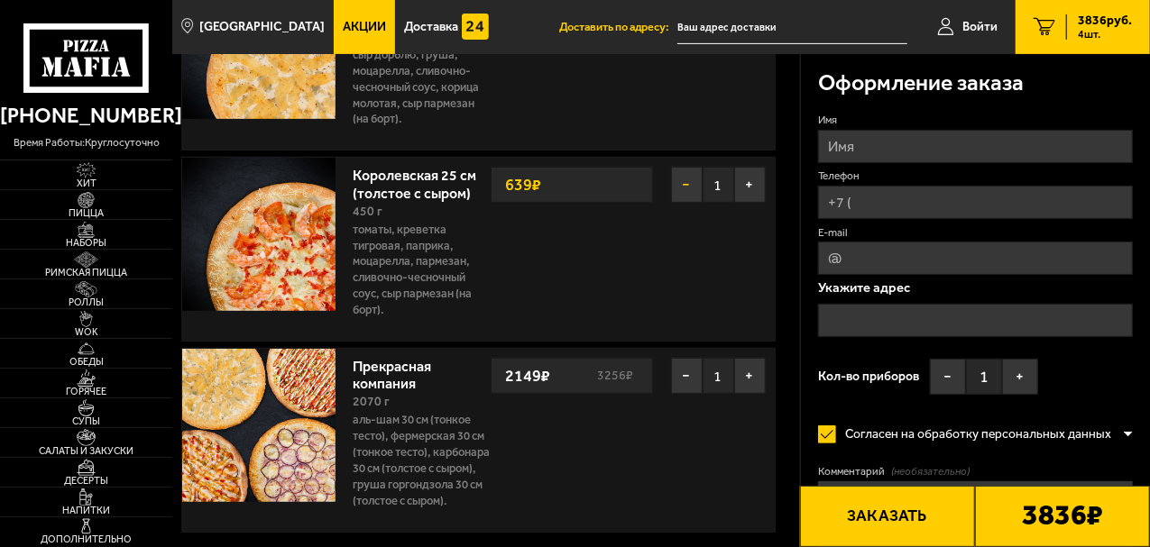
click at [692, 186] on button "−" at bounding box center [687, 185] width 32 height 36
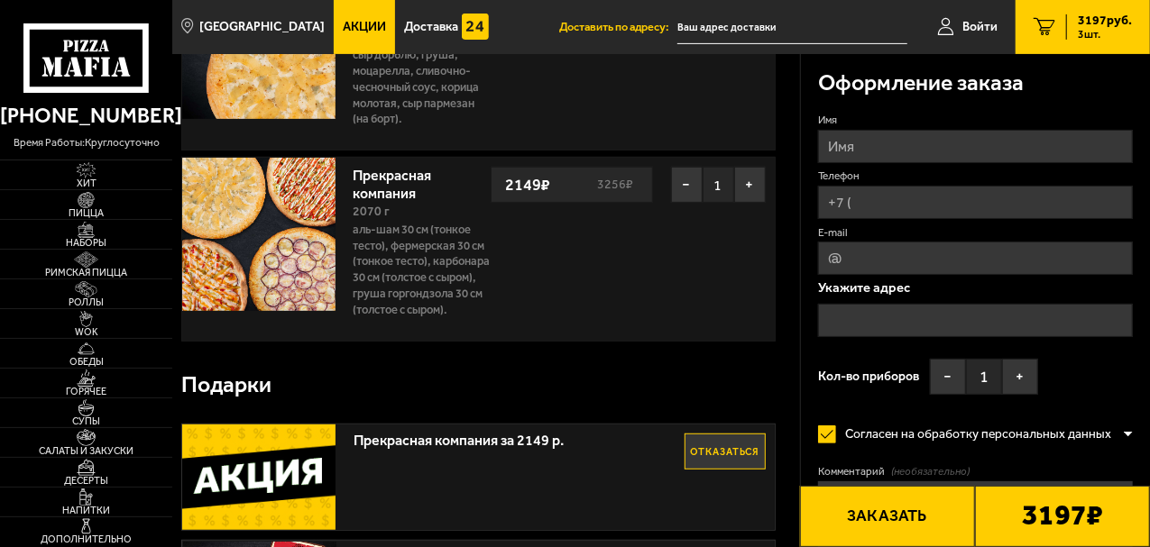
scroll to position [180, 0]
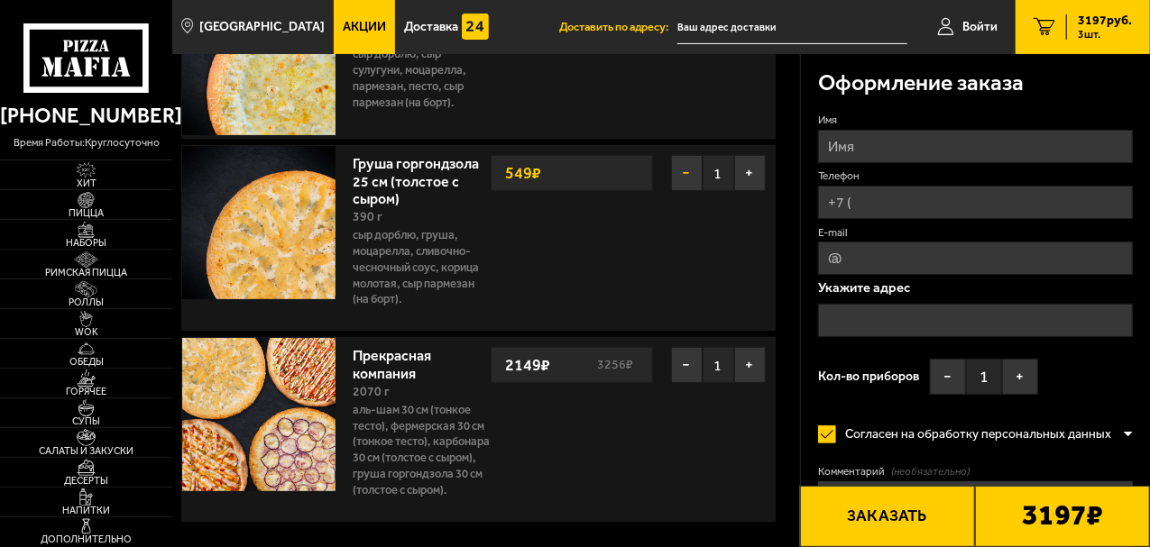
click at [688, 170] on button "−" at bounding box center [687, 173] width 32 height 36
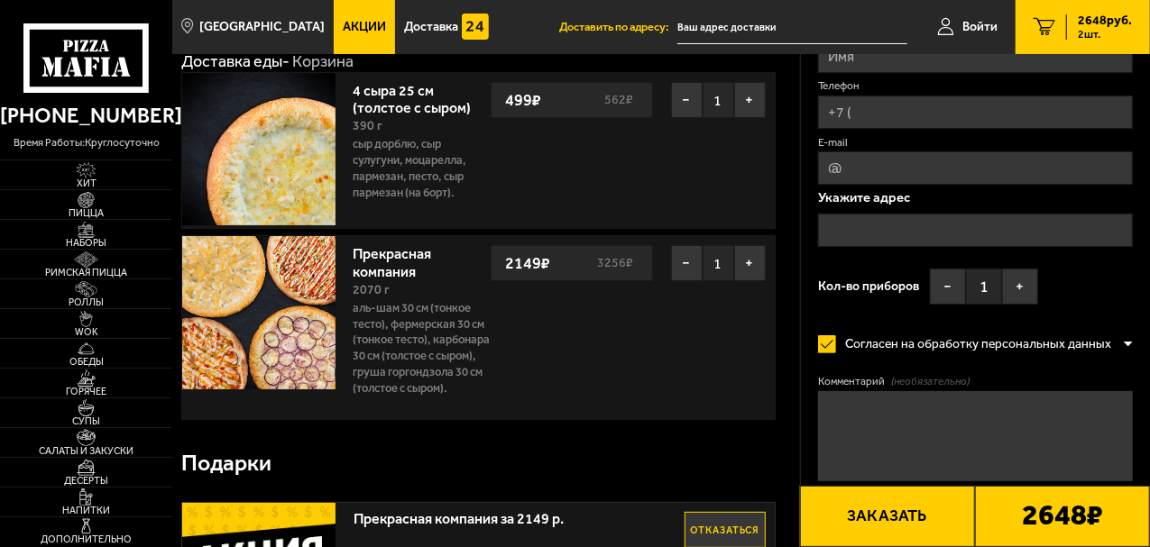
scroll to position [0, 0]
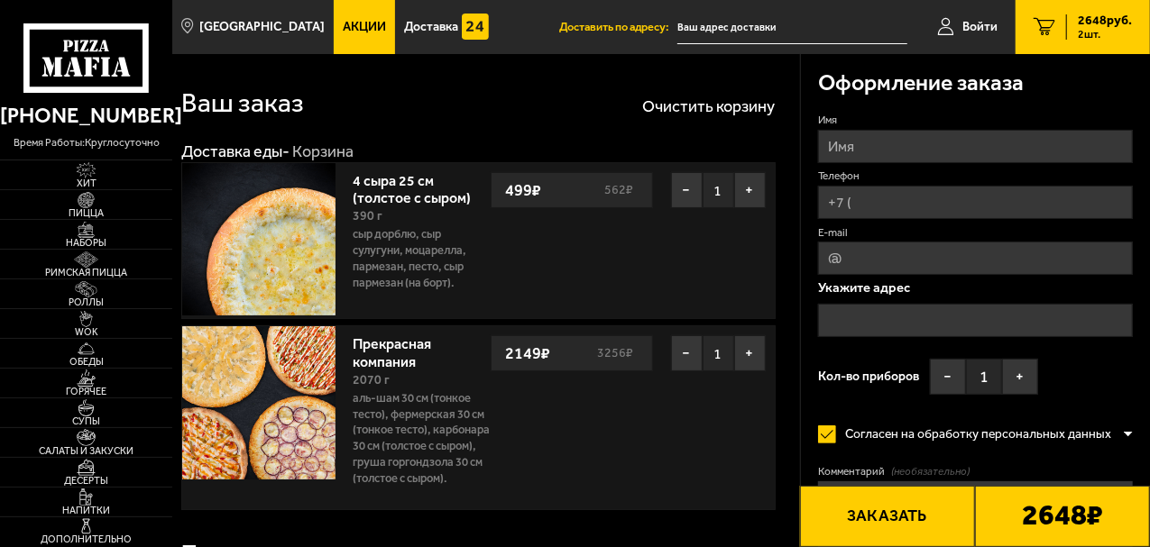
click at [343, 33] on span "Акции" at bounding box center [364, 27] width 43 height 13
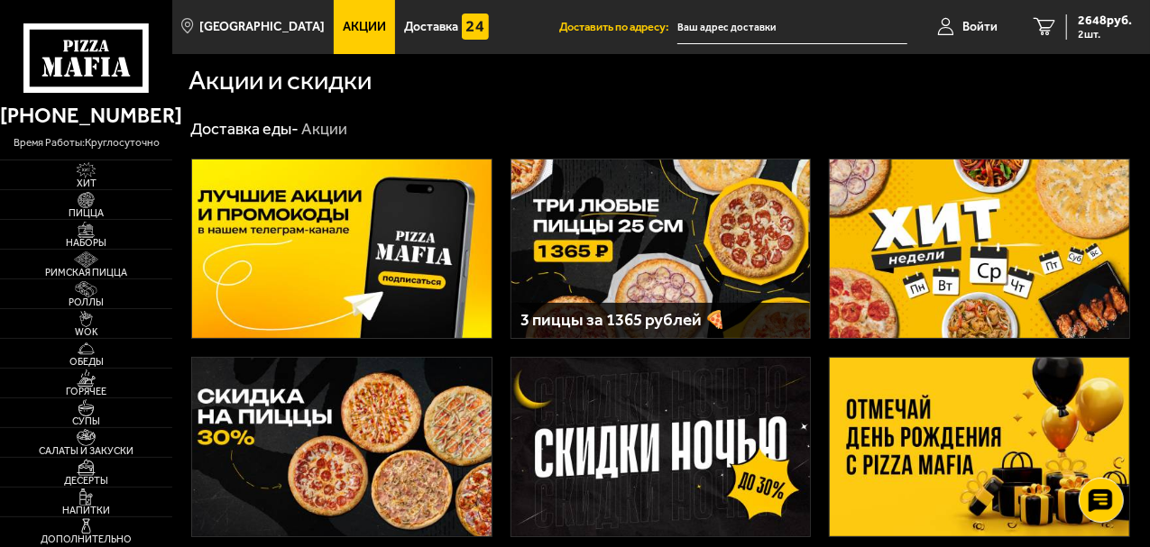
click at [902, 454] on img at bounding box center [979, 447] width 299 height 179
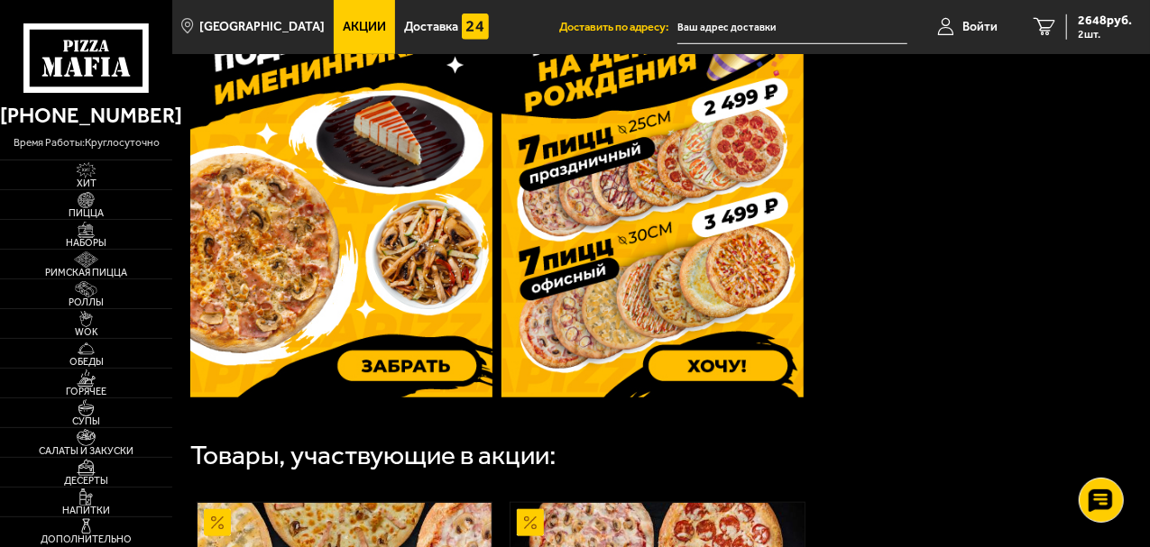
scroll to position [540, 0]
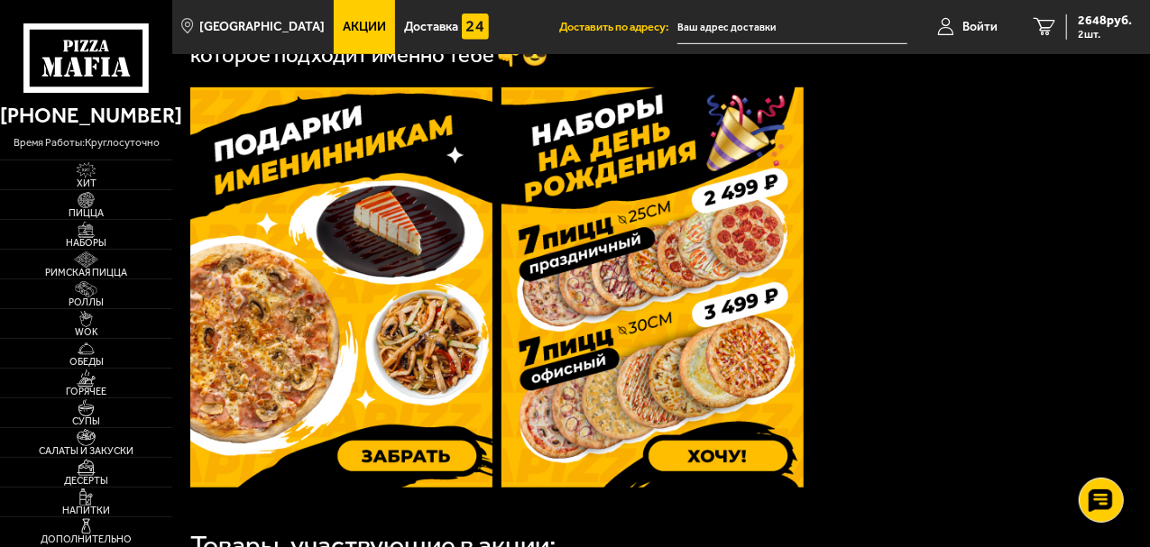
click at [417, 462] on img at bounding box center [341, 287] width 302 height 400
click at [737, 451] on img at bounding box center [652, 287] width 302 height 400
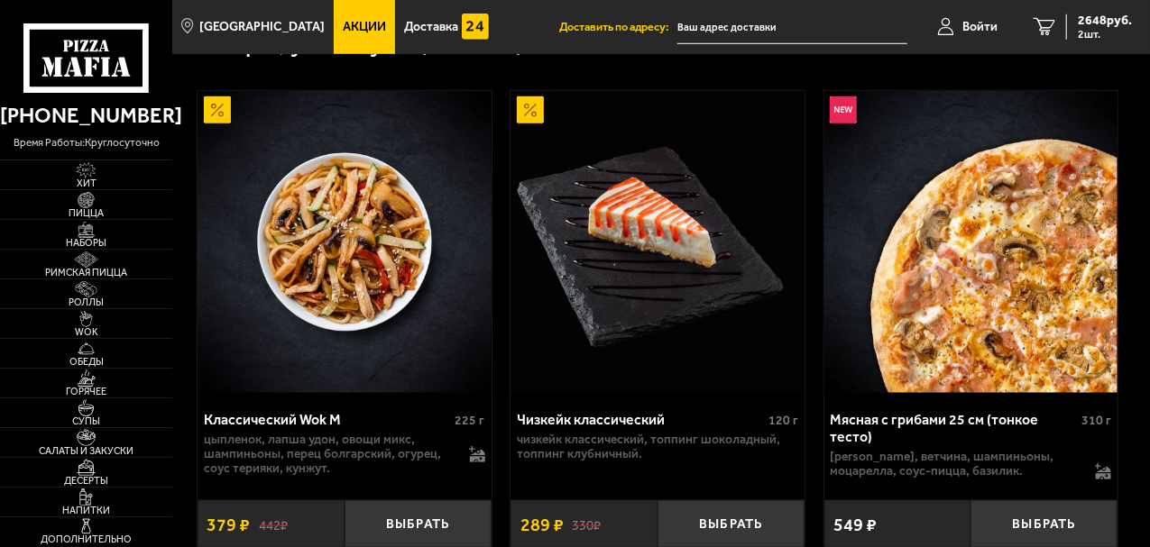
scroll to position [812, 0]
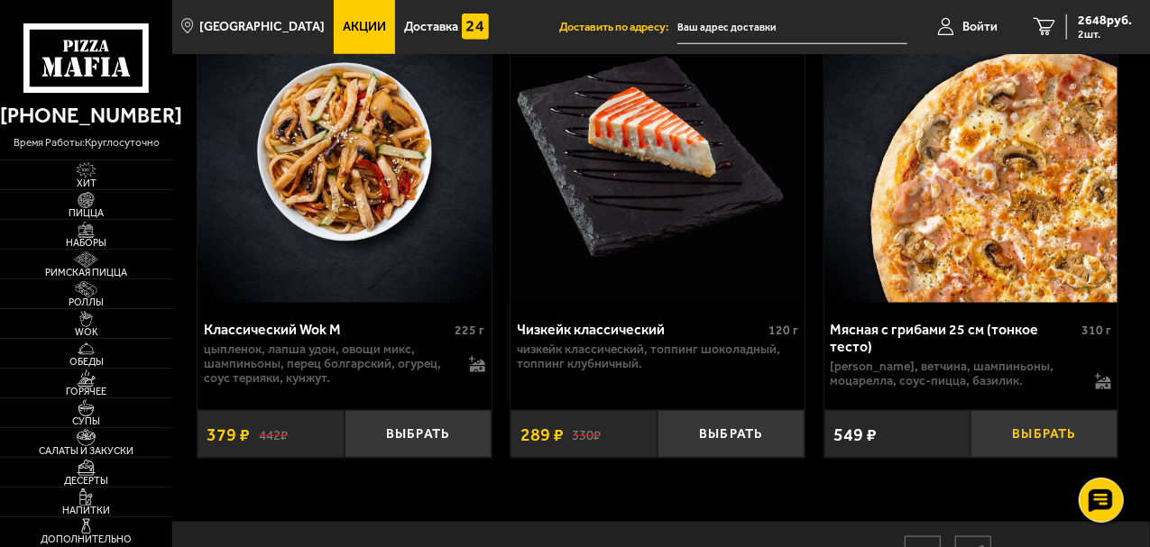
click at [1050, 458] on button "Выбрать" at bounding box center [1043, 434] width 147 height 48
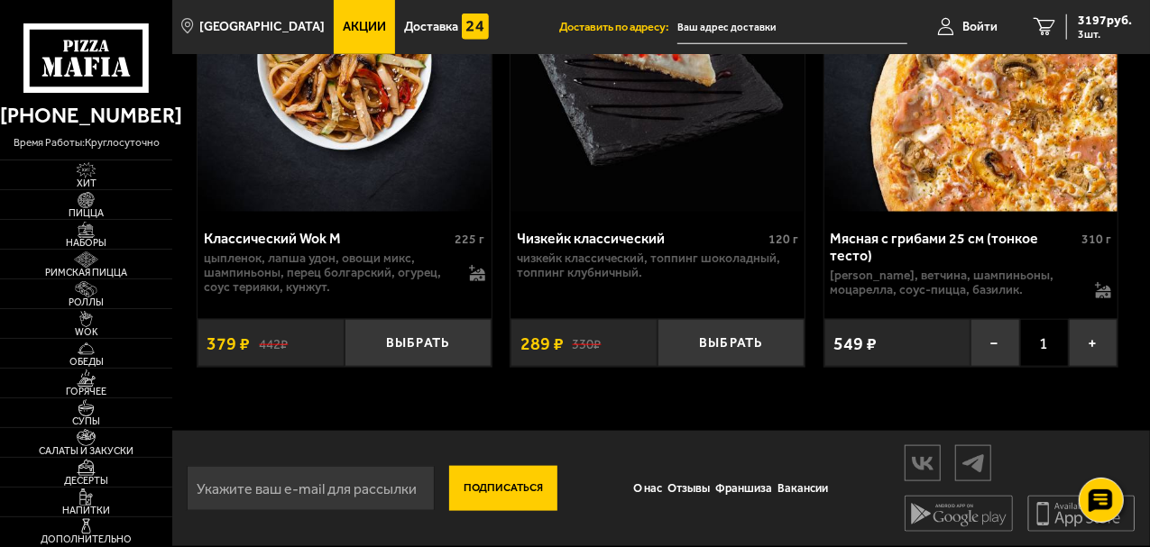
scroll to position [741, 0]
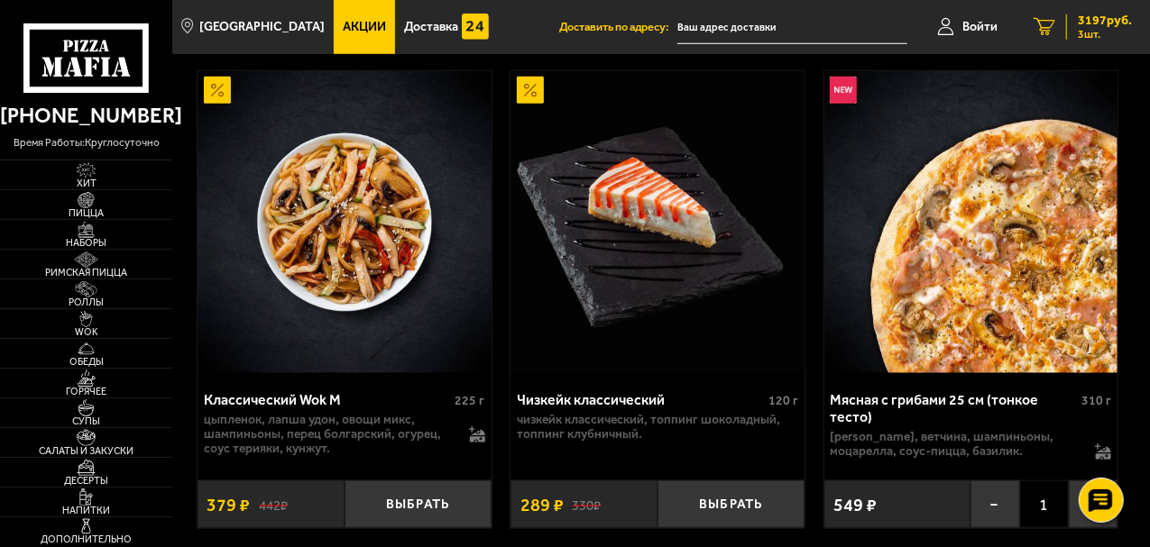
click at [1109, 27] on span "3197 руб." at bounding box center [1105, 20] width 54 height 13
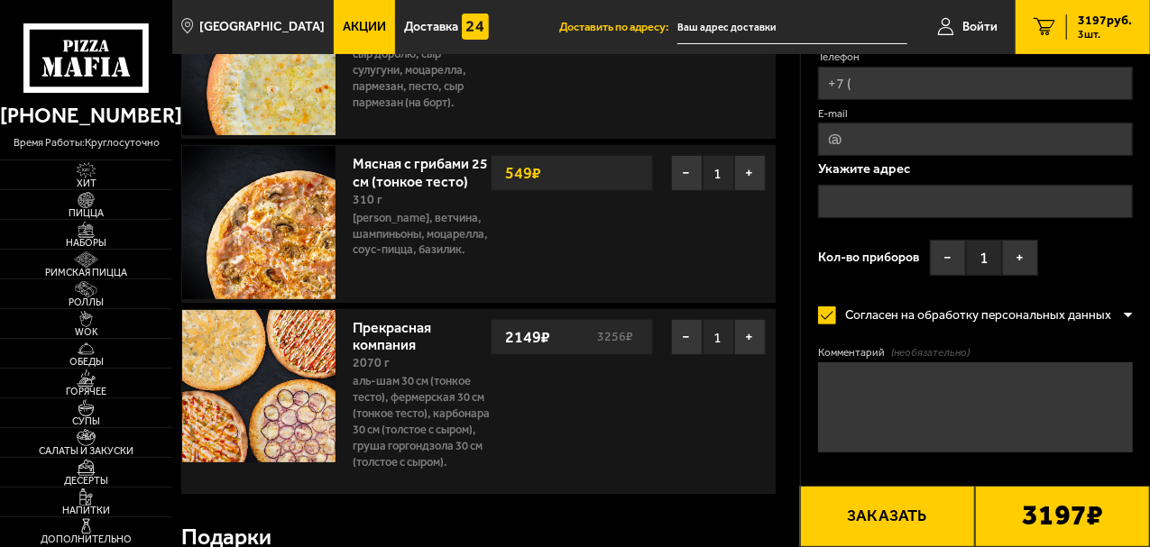
scroll to position [90, 0]
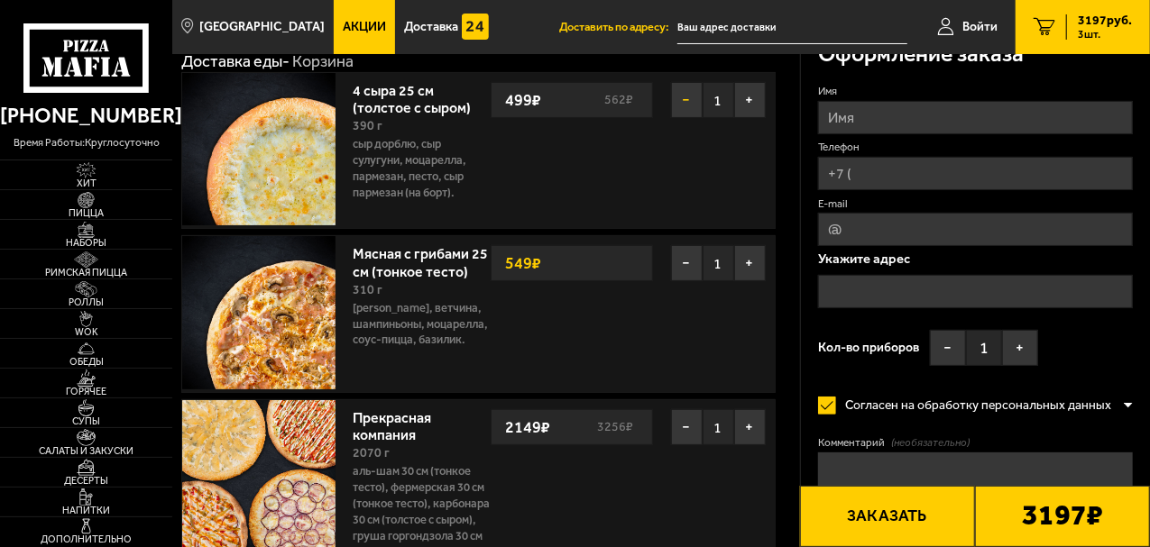
click at [685, 101] on button "−" at bounding box center [687, 100] width 32 height 36
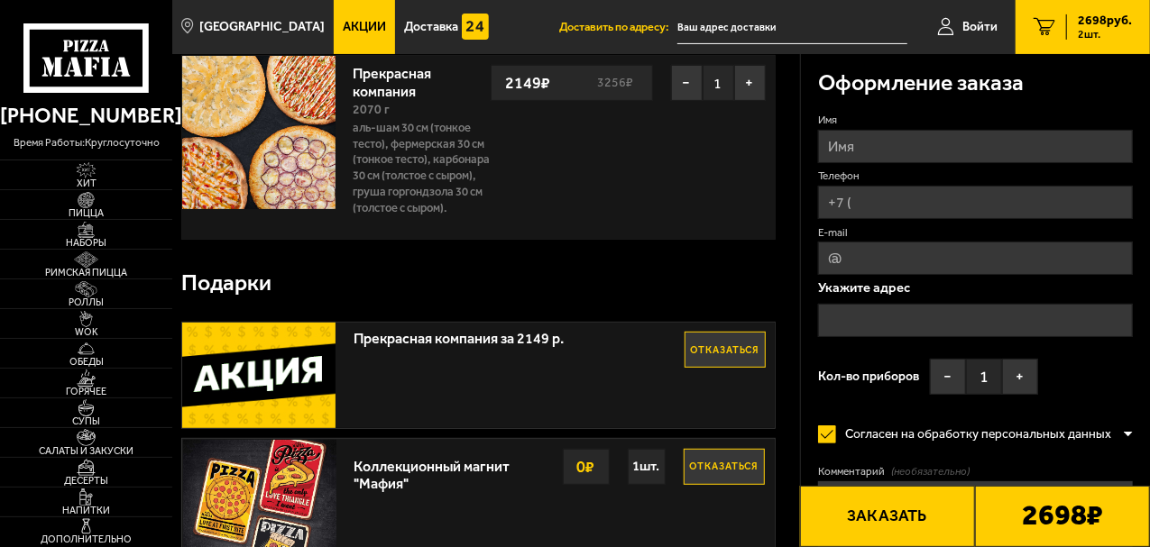
scroll to position [0, 0]
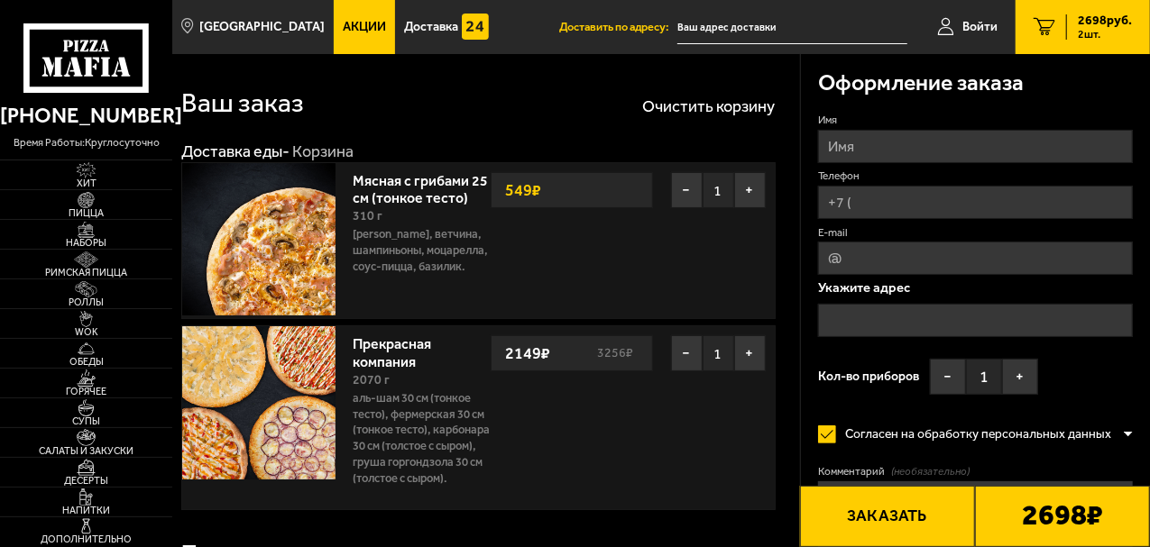
click at [88, 69] on use at bounding box center [88, 67] width 9 height 20
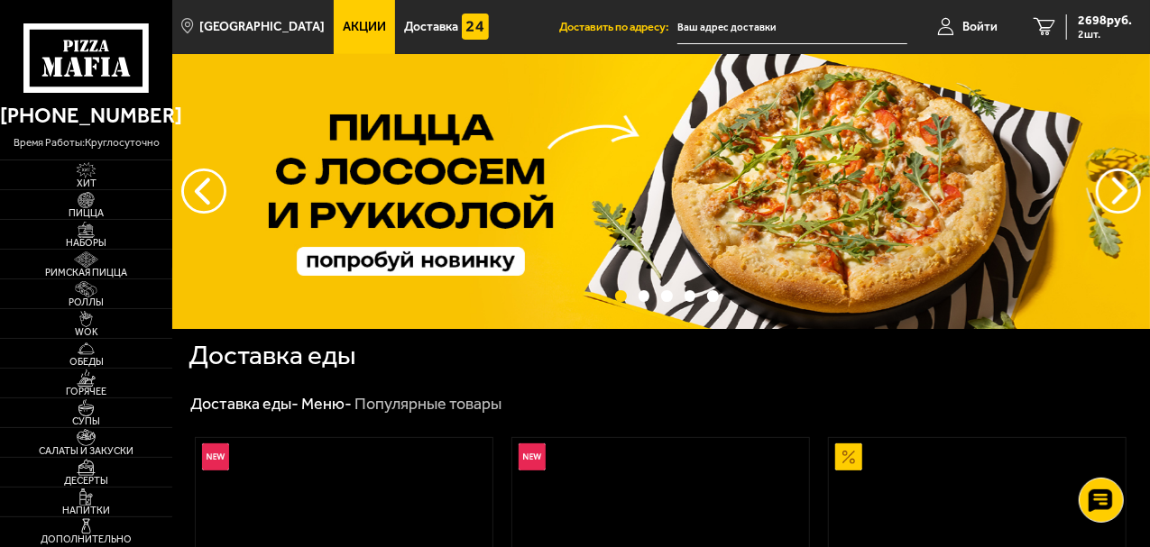
click at [336, 36] on link "Акции" at bounding box center [364, 27] width 61 height 54
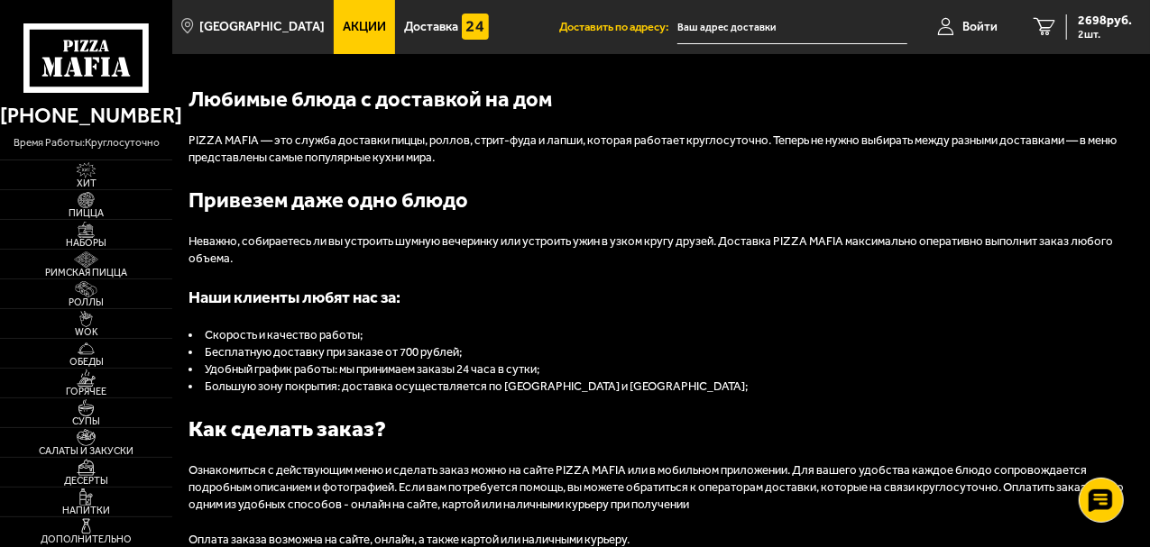
click at [334, 36] on link "Акции" at bounding box center [364, 27] width 61 height 54
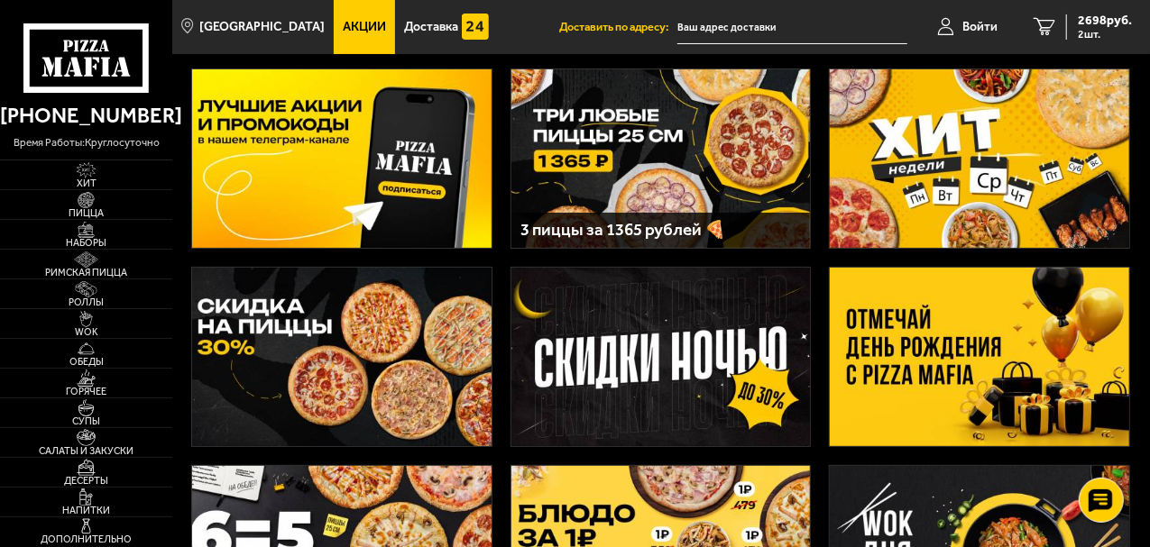
click at [1009, 361] on img at bounding box center [979, 357] width 299 height 179
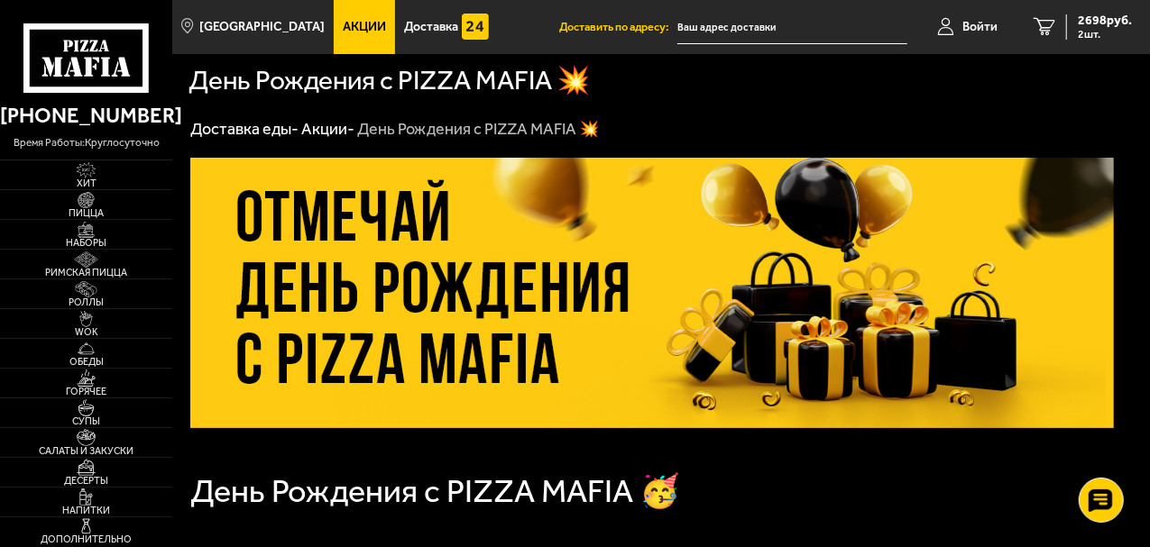
click at [346, 53] on link "Акции" at bounding box center [364, 27] width 61 height 54
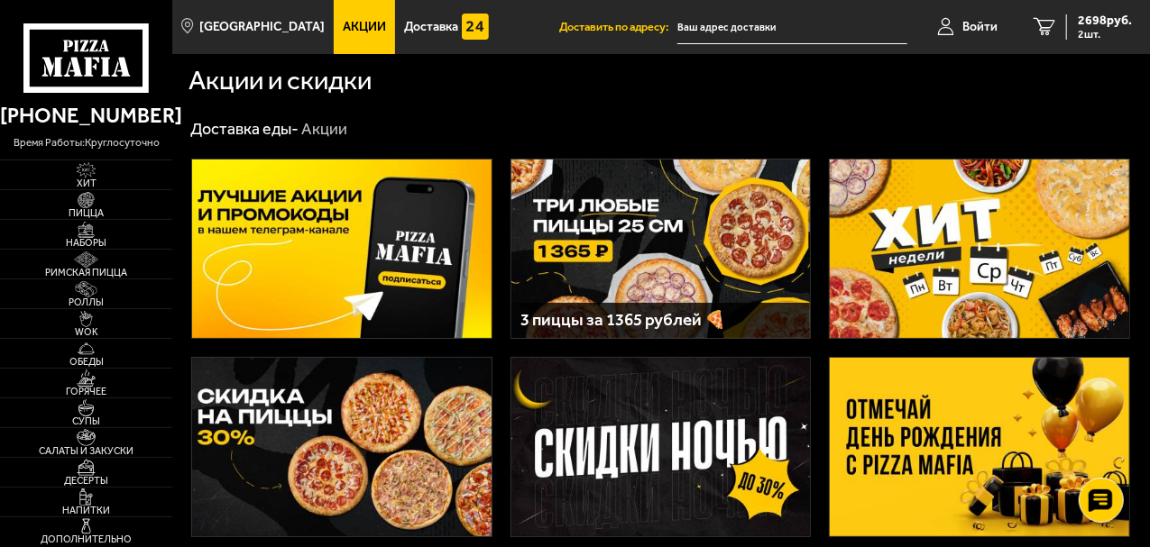
click at [87, 66] on use at bounding box center [88, 67] width 9 height 20
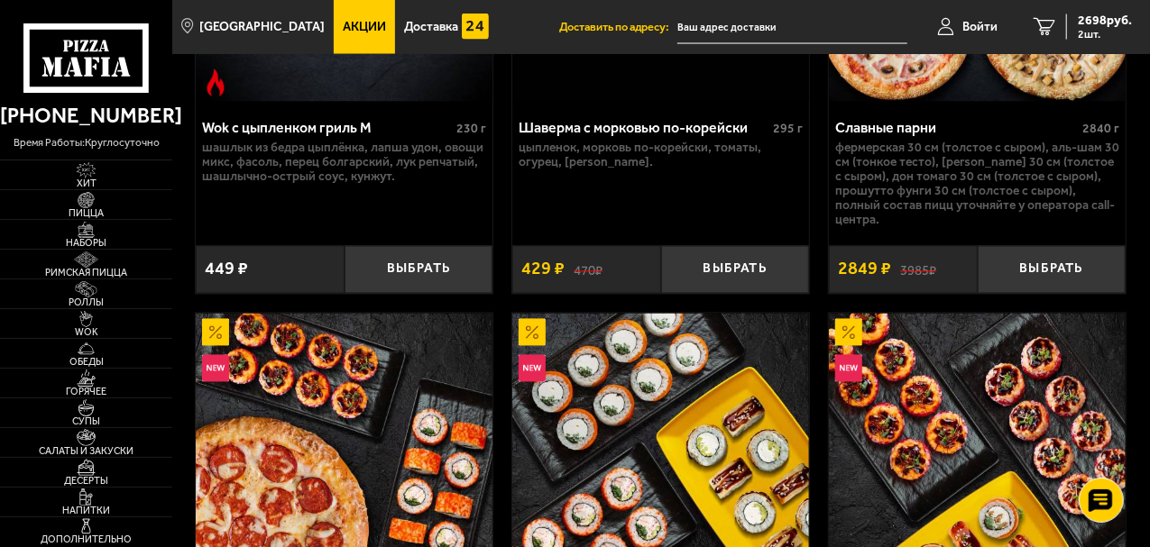
scroll to position [1894, 0]
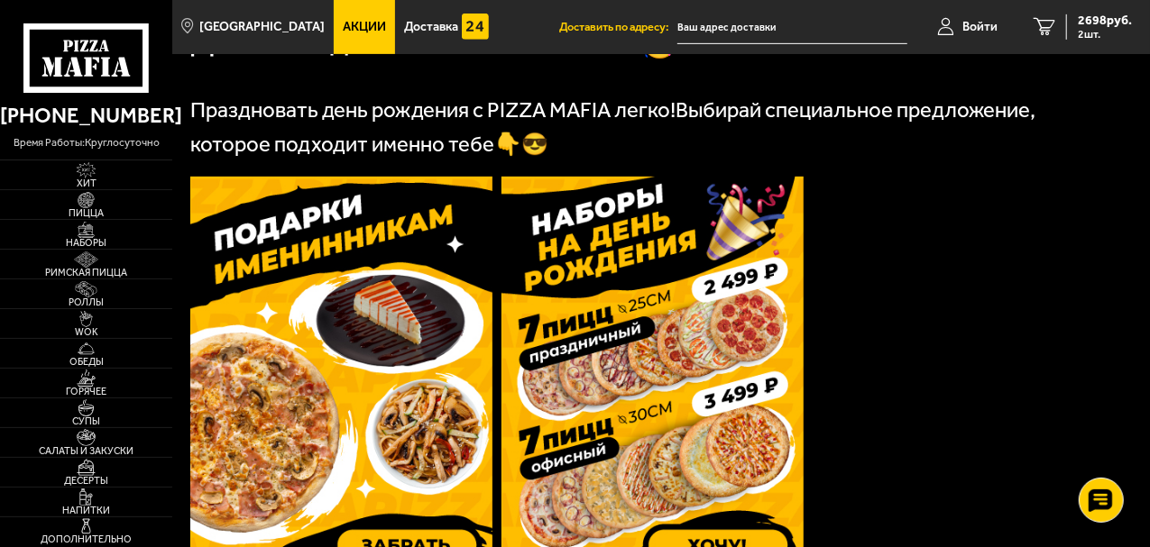
scroll to position [541, 0]
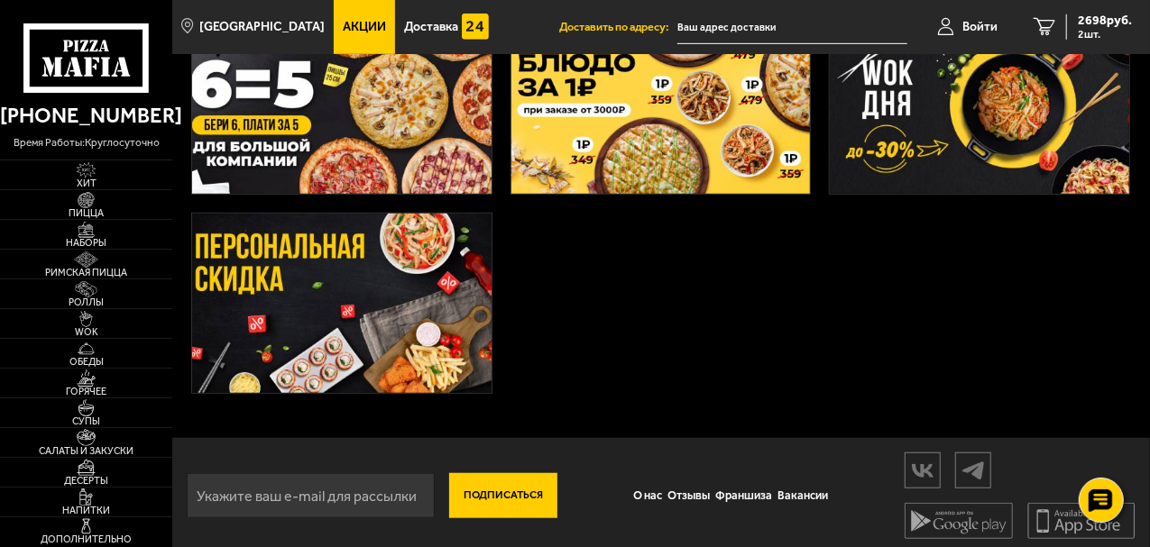
scroll to position [549, 0]
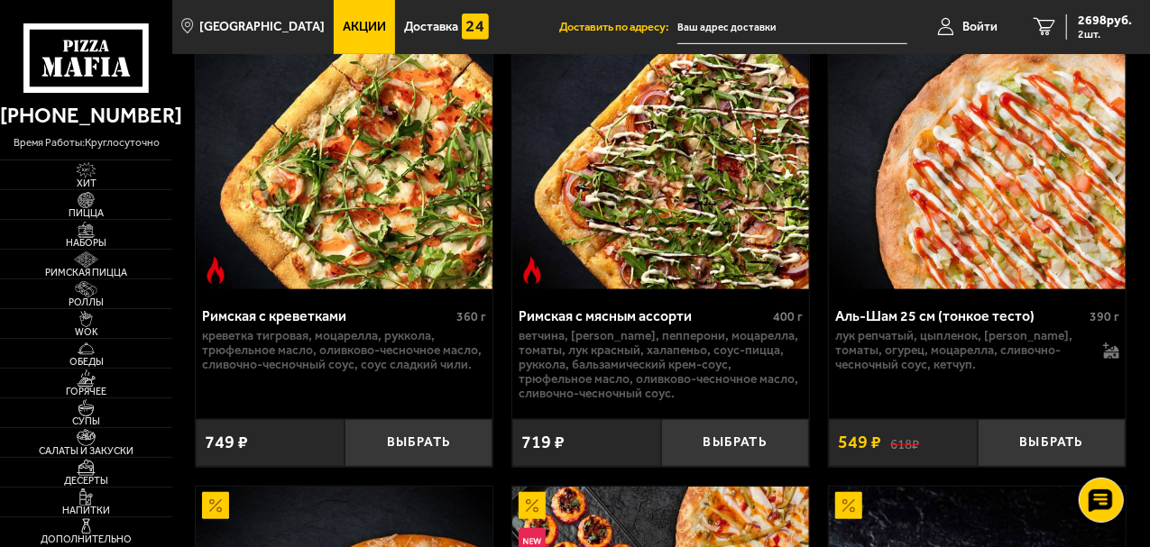
scroll to position [721, 0]
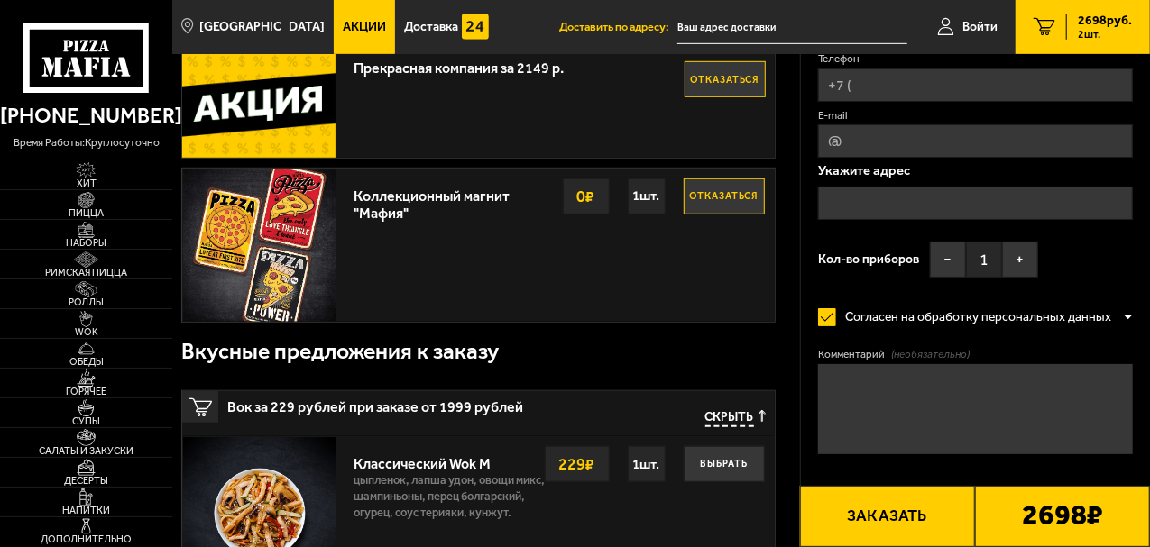
scroll to position [631, 0]
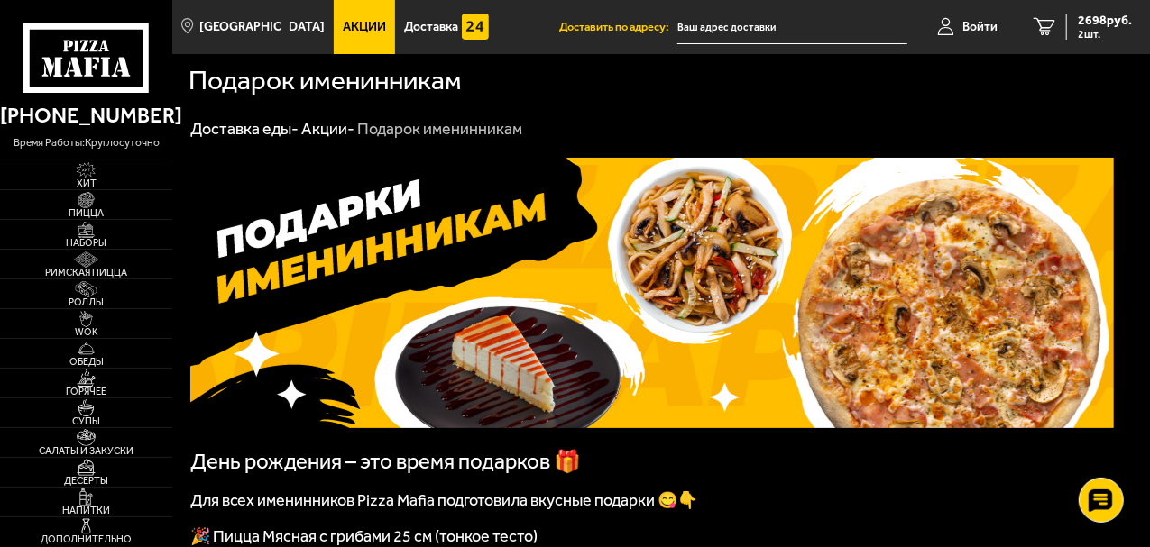
click at [91, 52] on icon at bounding box center [86, 58] width 126 height 70
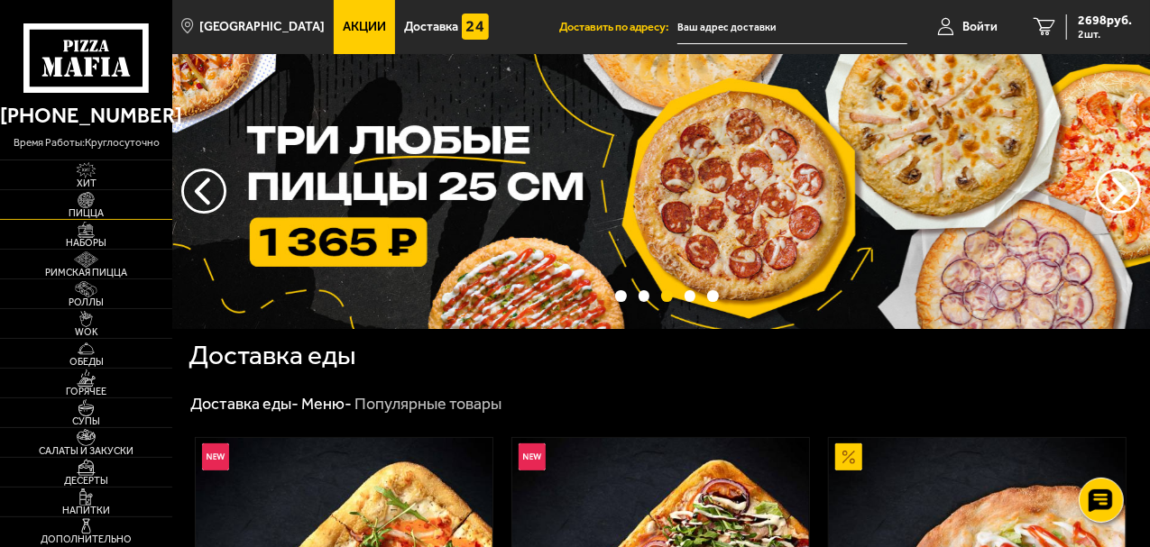
click at [89, 198] on img at bounding box center [86, 200] width 46 height 16
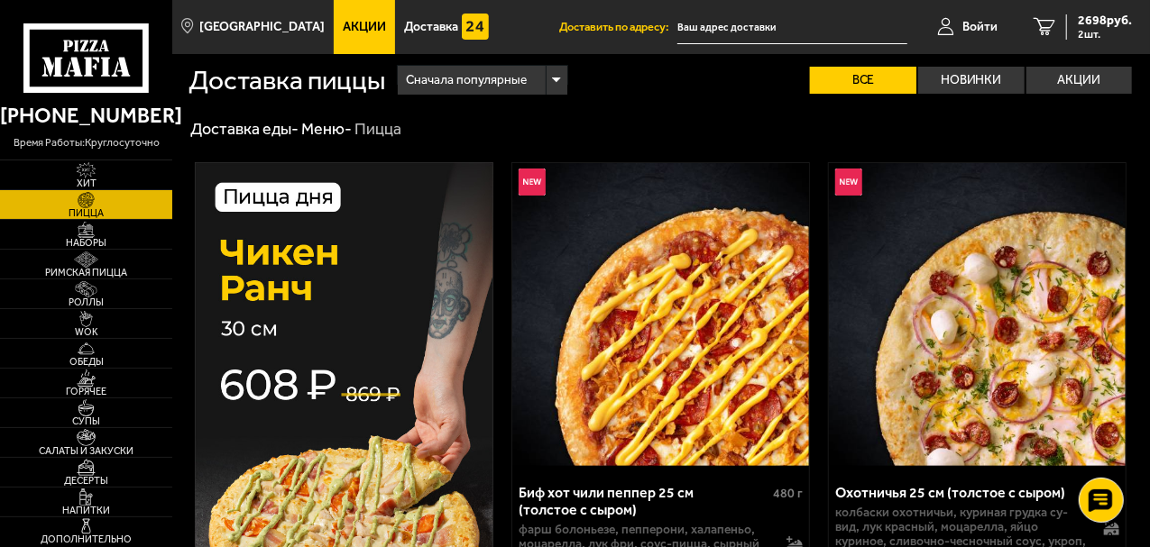
click at [345, 33] on span "Акции" at bounding box center [364, 27] width 43 height 13
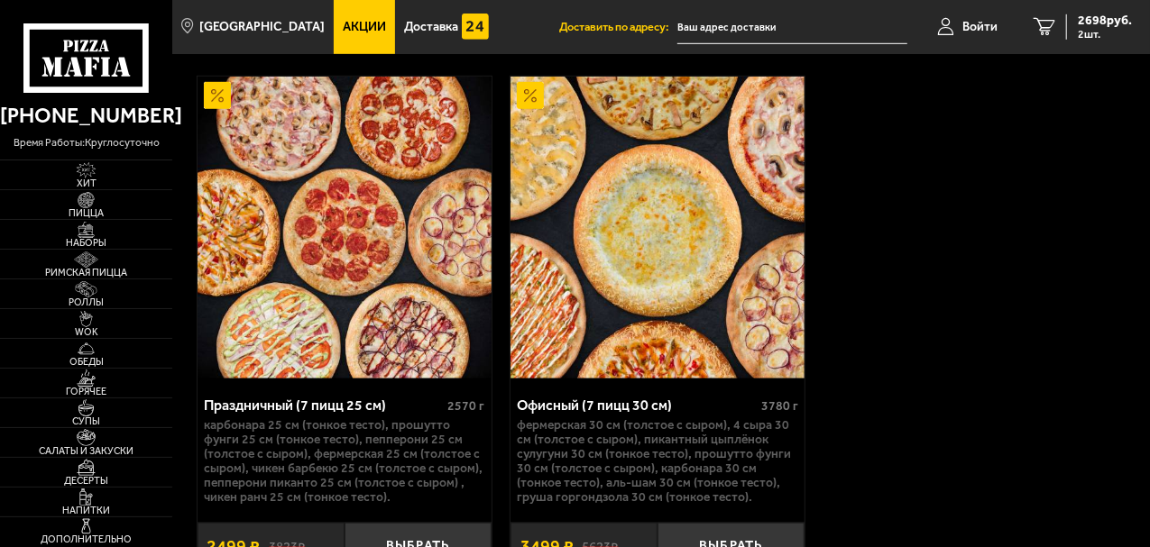
scroll to position [721, 0]
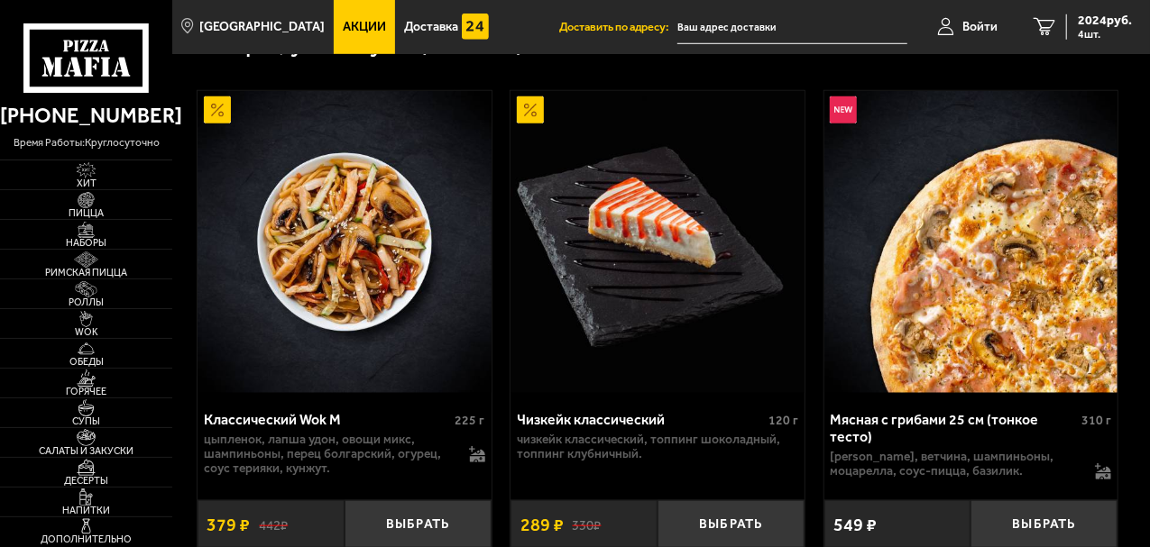
scroll to position [902, 0]
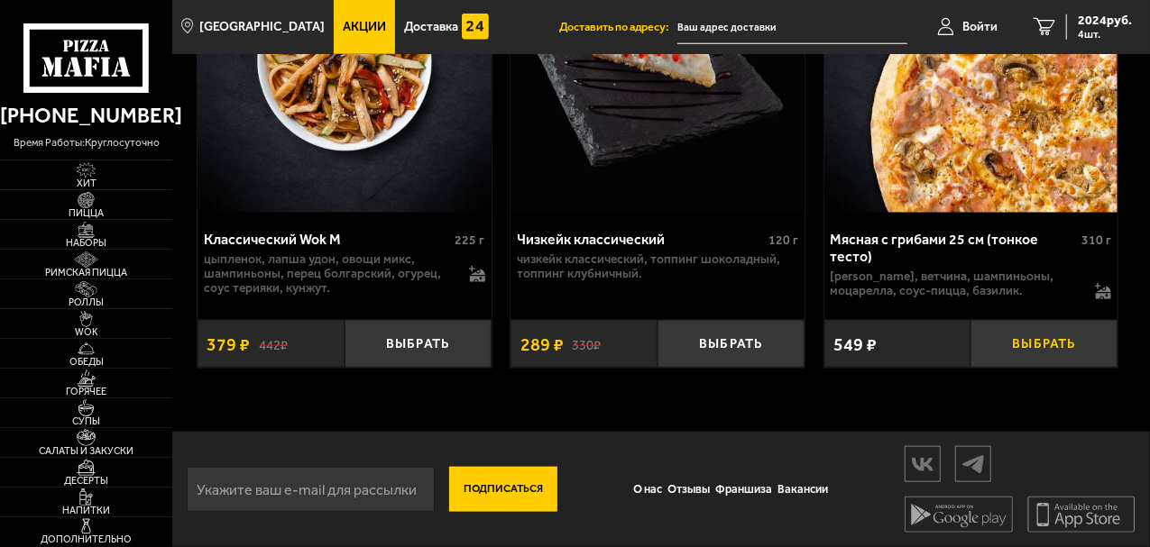
click at [1070, 368] on button "Выбрать" at bounding box center [1043, 344] width 147 height 48
click at [1102, 27] on span "2663 руб." at bounding box center [1105, 20] width 54 height 13
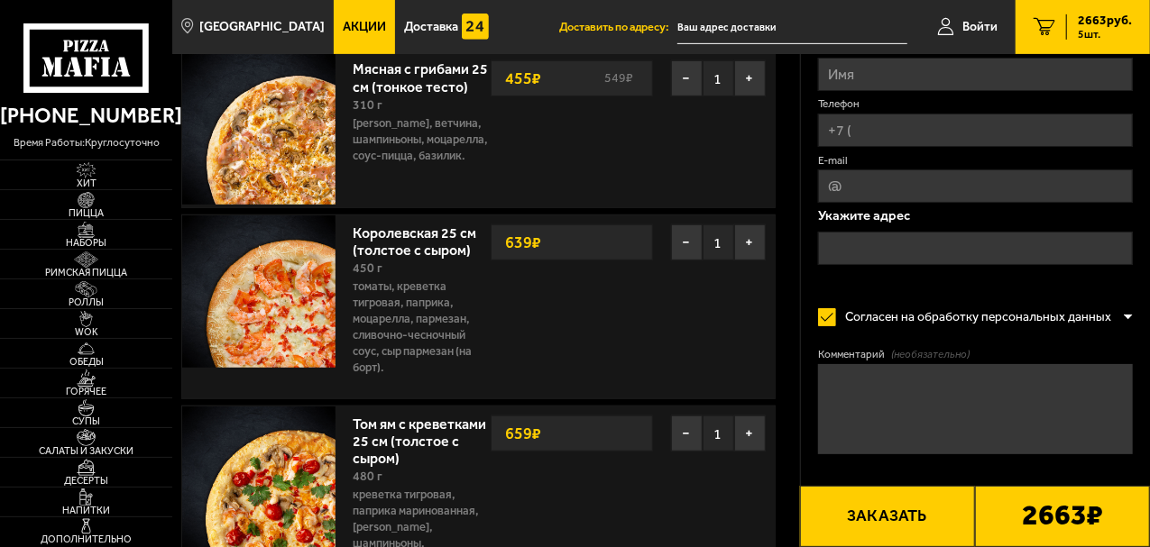
scroll to position [361, 0]
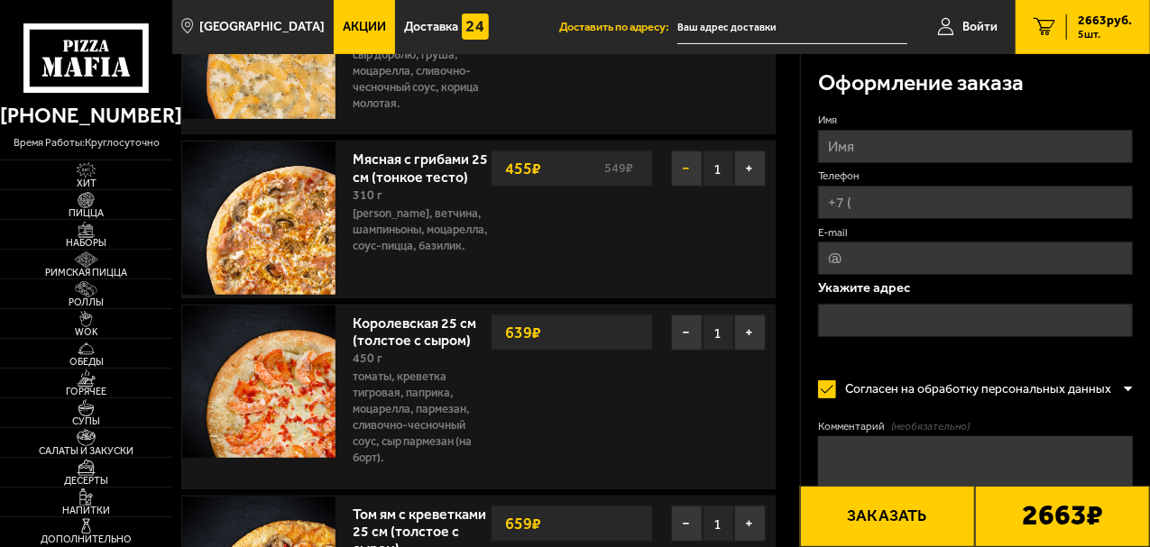
click at [691, 174] on button "−" at bounding box center [687, 169] width 32 height 36
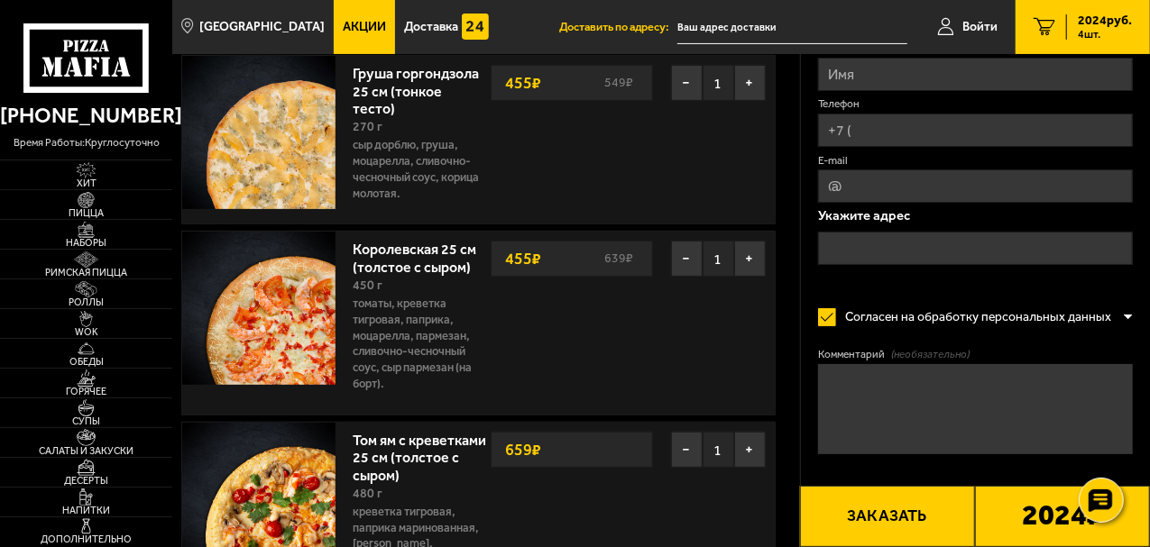
scroll to position [451, 0]
